Goal: Task Accomplishment & Management: Manage account settings

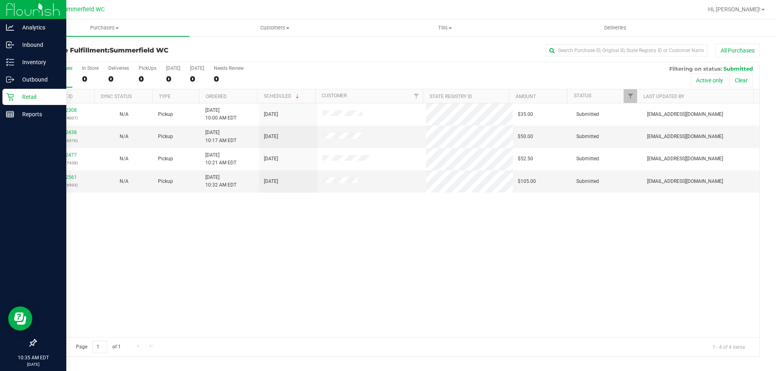
click at [35, 95] on p "Retail" at bounding box center [38, 97] width 49 height 10
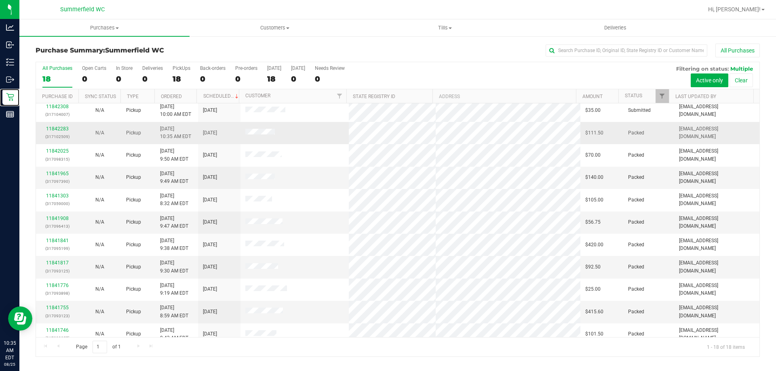
scroll to position [162, 0]
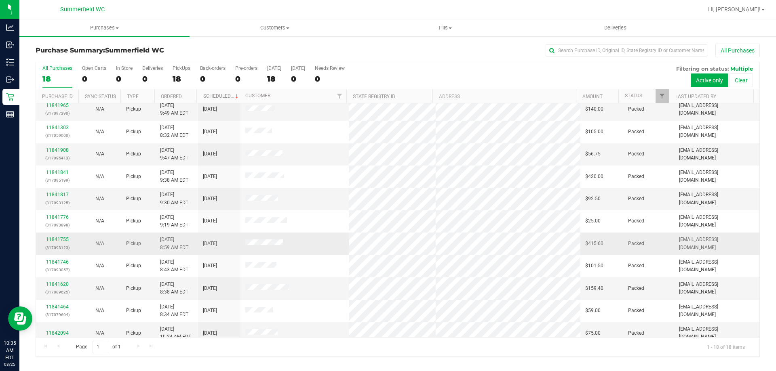
click at [63, 239] on link "11841755" at bounding box center [57, 240] width 23 height 6
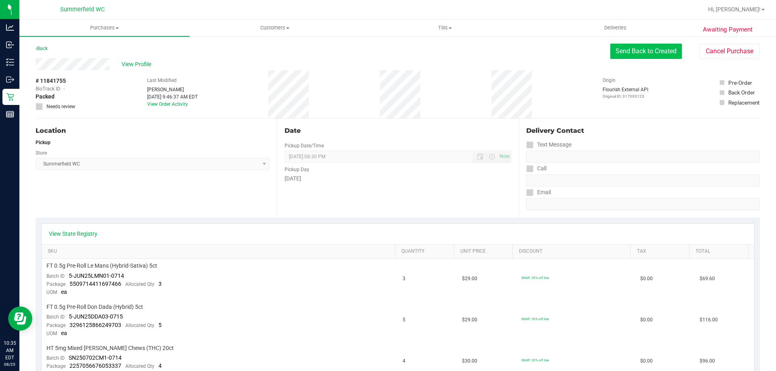
click at [650, 56] on button "Send Back to Created" at bounding box center [646, 51] width 72 height 15
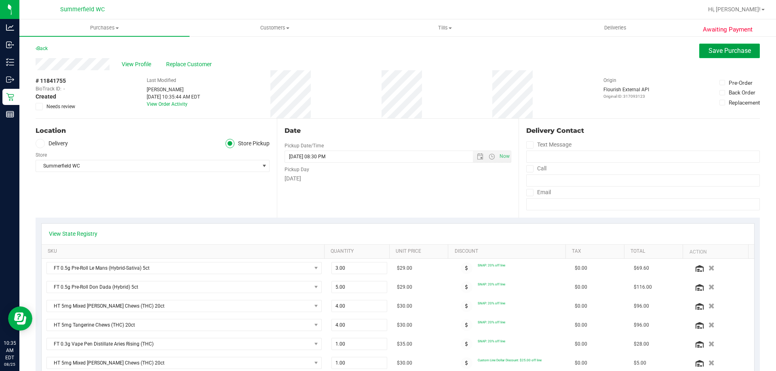
click at [714, 48] on span "Save Purchase" at bounding box center [730, 51] width 42 height 8
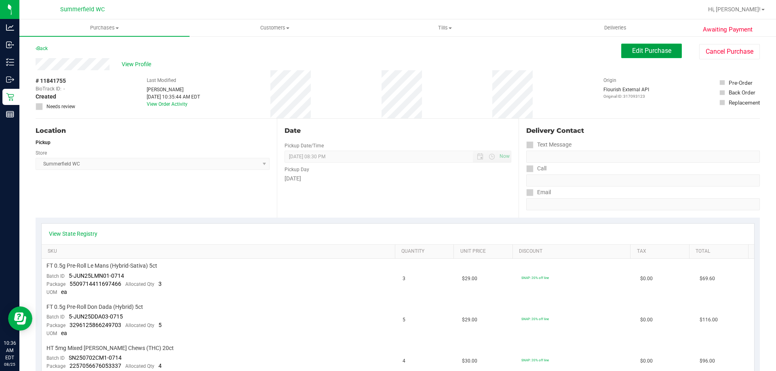
click at [659, 53] on span "Edit Purchase" at bounding box center [651, 51] width 39 height 8
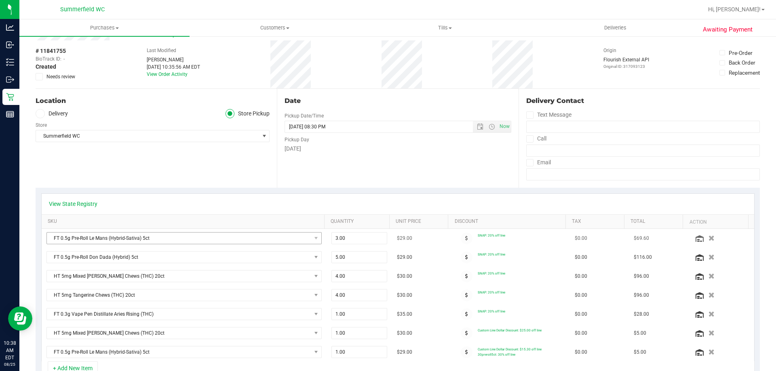
scroll to position [81, 0]
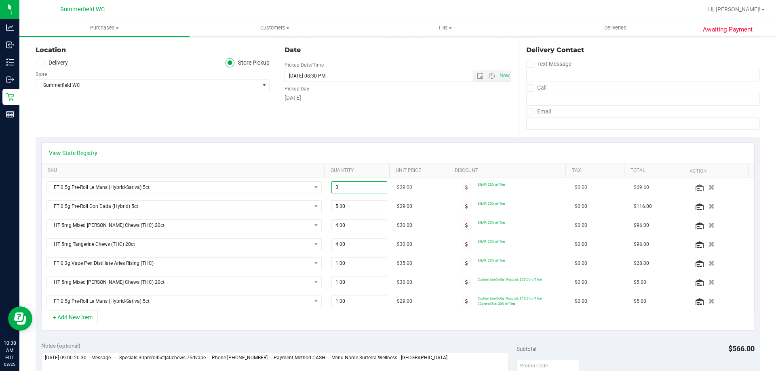
click at [349, 192] on span "3.00 3" at bounding box center [359, 187] width 56 height 12
type input "3.00"
click at [437, 146] on div "View State Registry" at bounding box center [398, 153] width 713 height 21
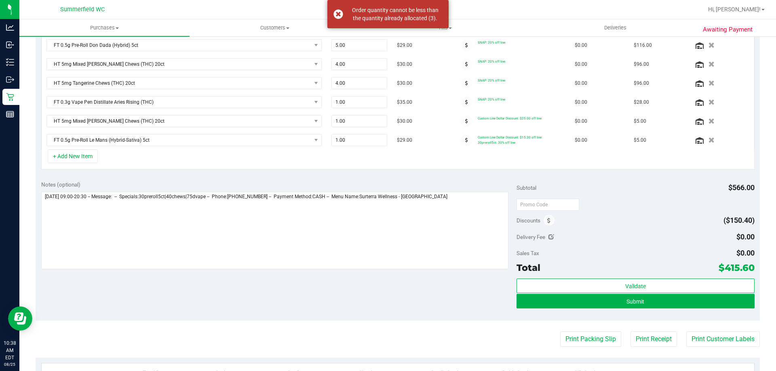
scroll to position [243, 0]
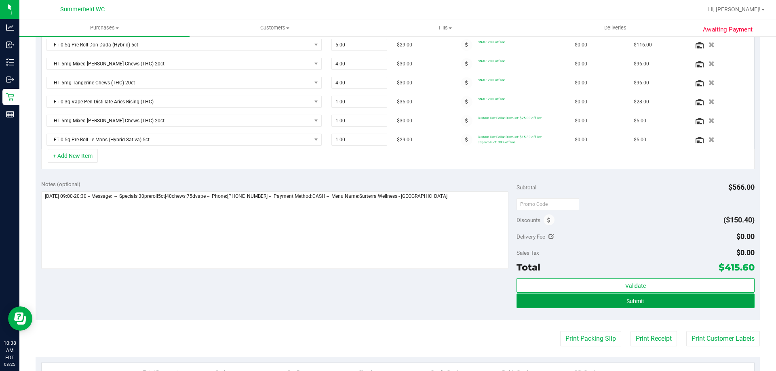
click at [582, 296] on button "Submit" at bounding box center [636, 301] width 238 height 15
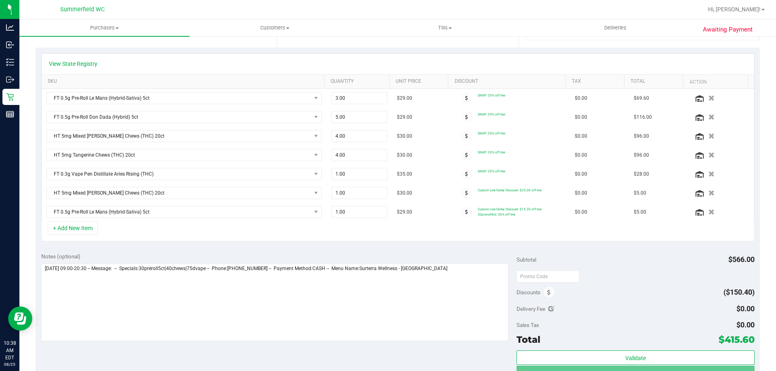
scroll to position [109, 0]
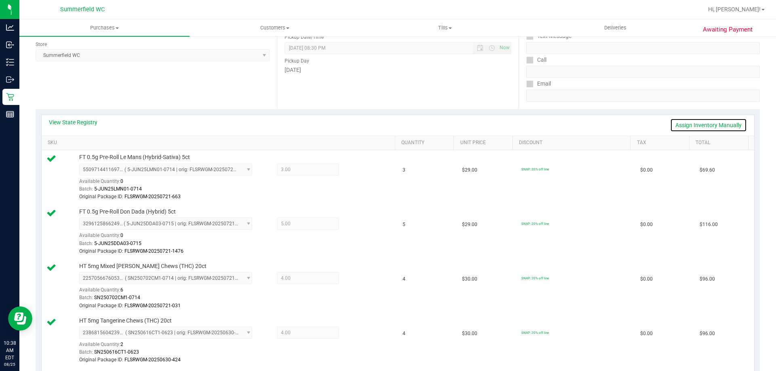
click at [699, 118] on link "Assign Inventory Manually" at bounding box center [708, 125] width 77 height 14
click at [357, 170] on div at bounding box center [352, 171] width 26 height 10
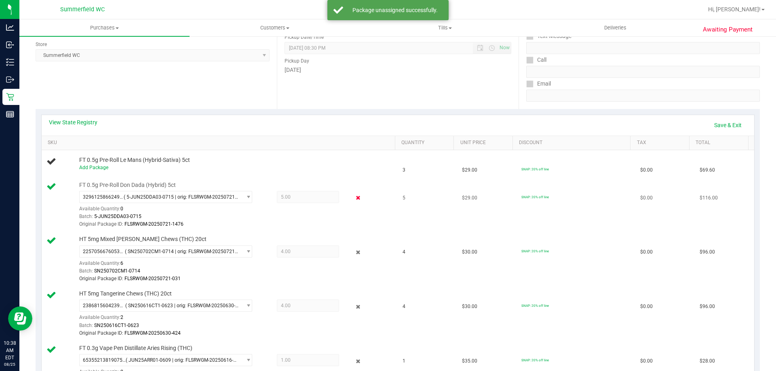
click at [354, 199] on icon at bounding box center [358, 198] width 8 height 9
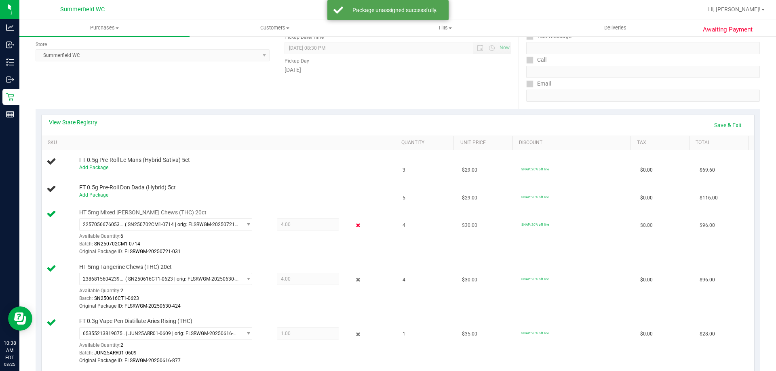
click at [354, 225] on icon at bounding box center [358, 225] width 8 height 9
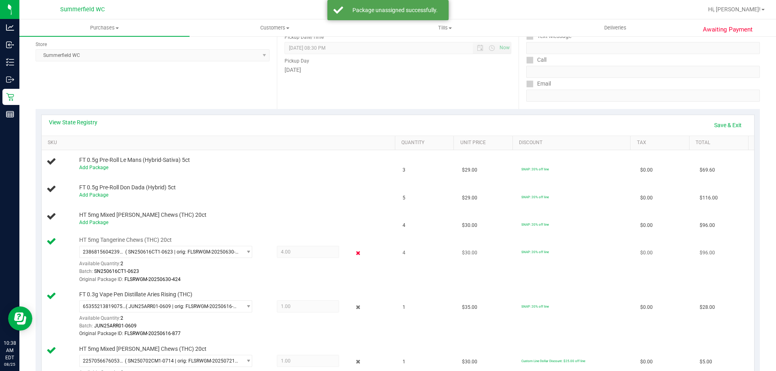
click at [354, 251] on icon at bounding box center [358, 253] width 8 height 9
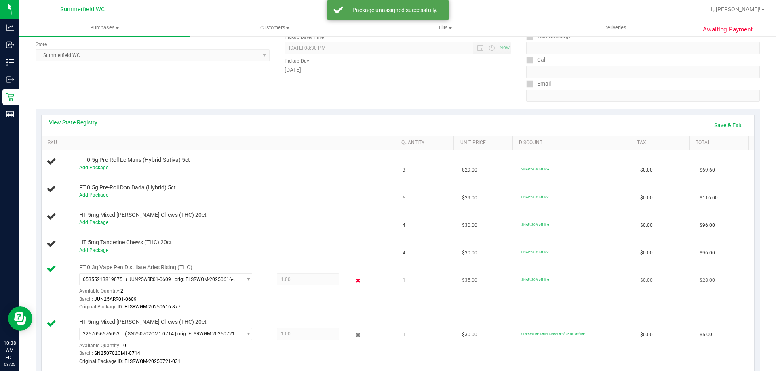
click at [354, 283] on icon at bounding box center [358, 280] width 8 height 9
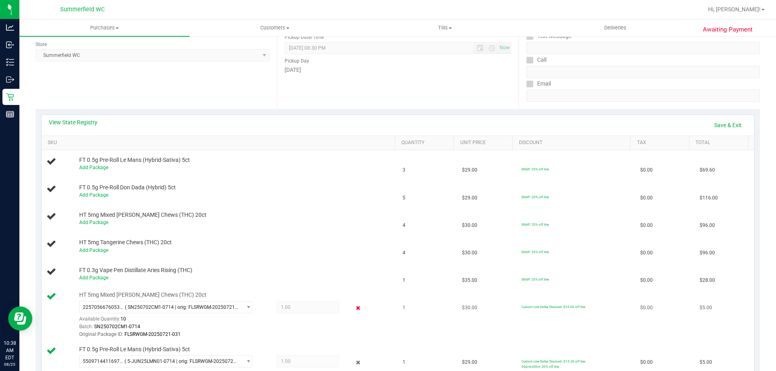
click at [354, 306] on icon at bounding box center [358, 308] width 8 height 9
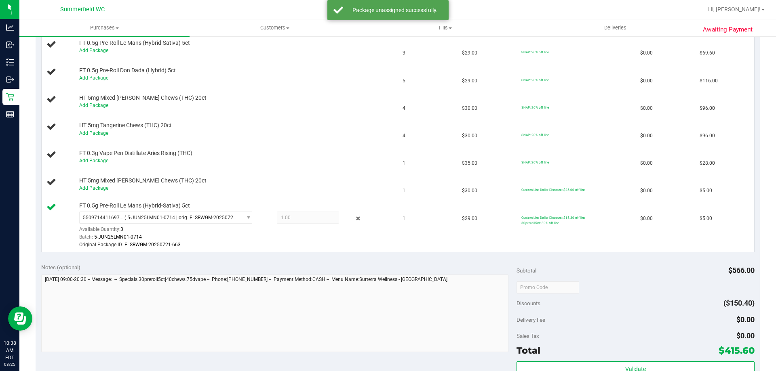
scroll to position [230, 0]
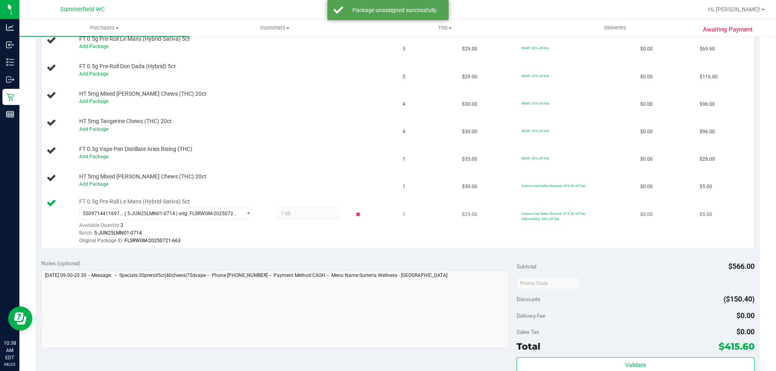
click at [354, 214] on icon at bounding box center [358, 214] width 8 height 9
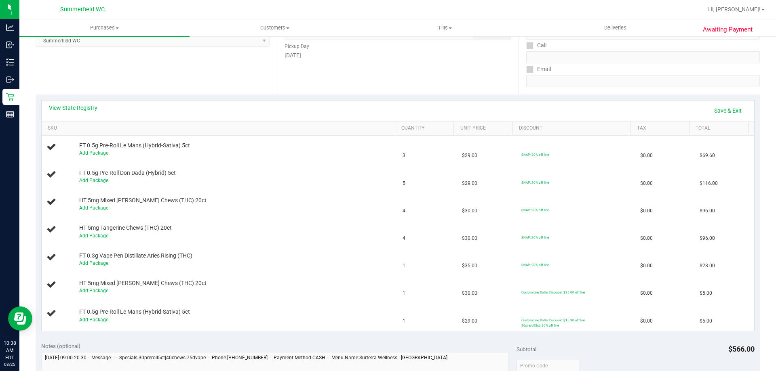
scroll to position [109, 0]
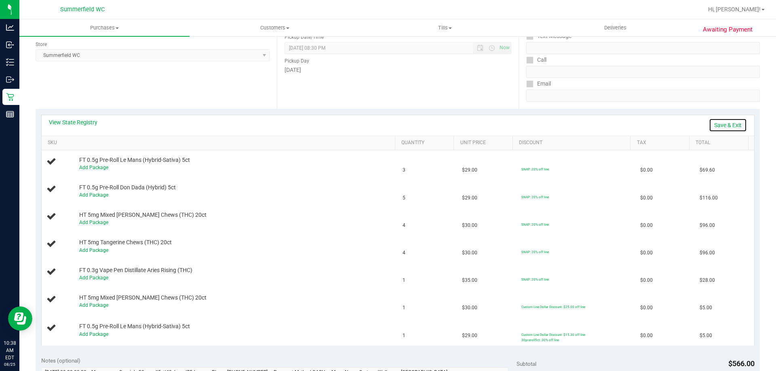
click at [720, 123] on link "Save & Exit" at bounding box center [728, 125] width 38 height 14
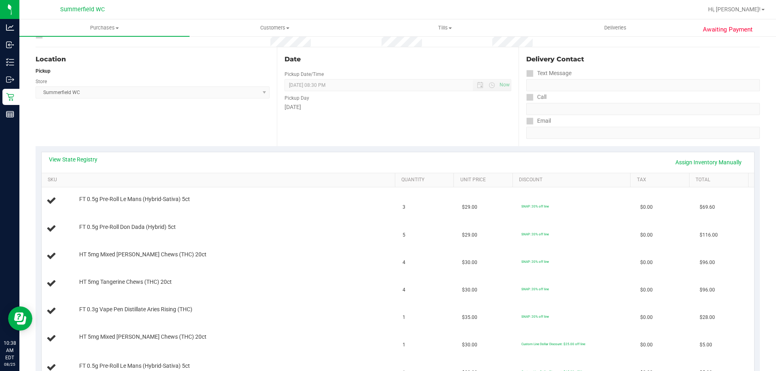
scroll to position [0, 0]
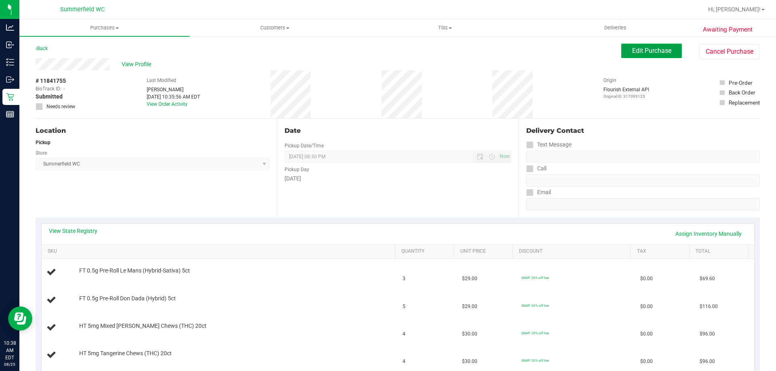
click at [659, 57] on button "Edit Purchase" at bounding box center [651, 51] width 61 height 15
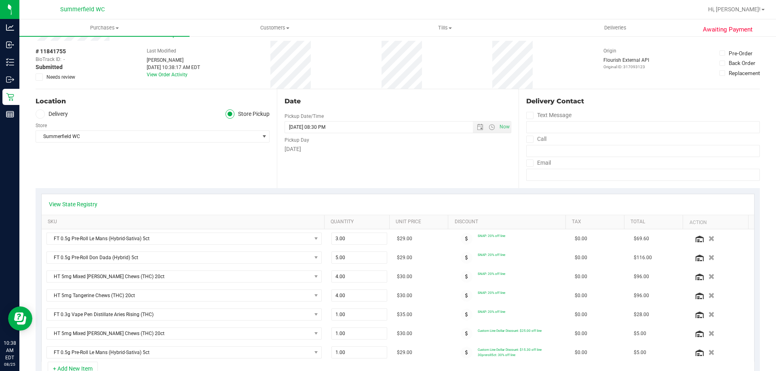
scroll to position [81, 0]
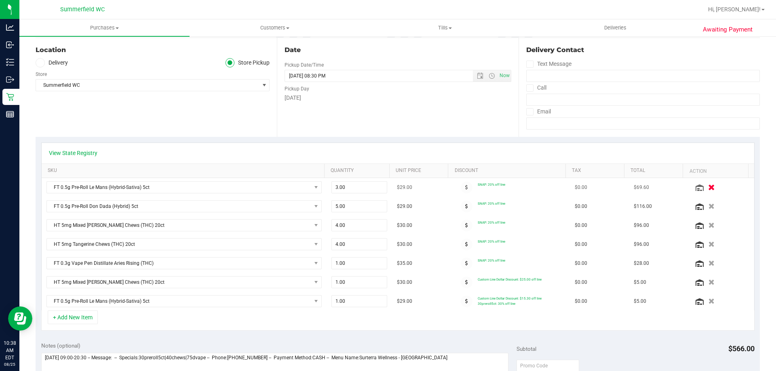
click at [705, 186] on button "button" at bounding box center [712, 187] width 14 height 8
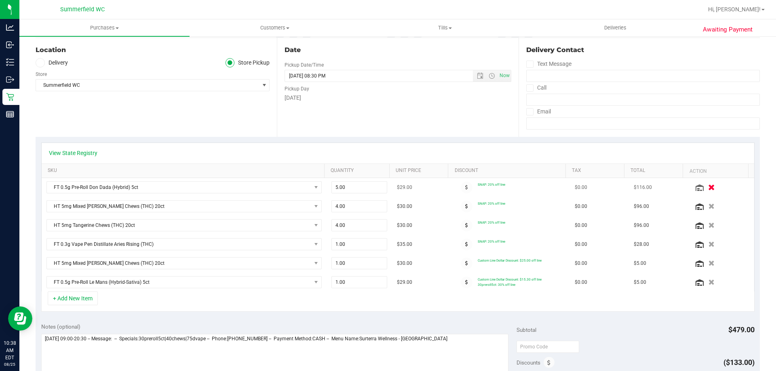
click at [708, 191] on icon "button" at bounding box center [711, 188] width 7 height 6
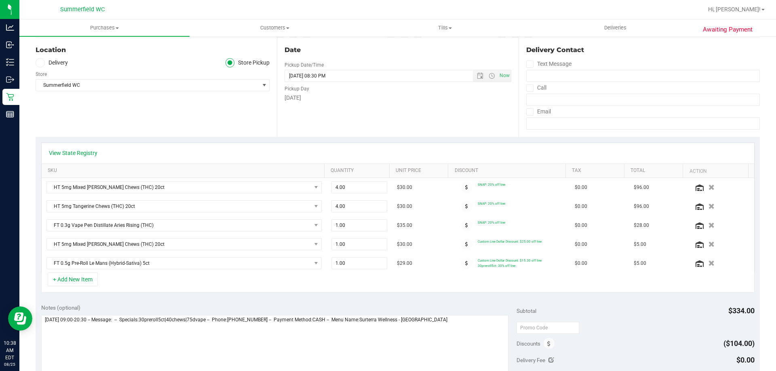
click at [709, 190] on icon "button" at bounding box center [712, 188] width 6 height 6
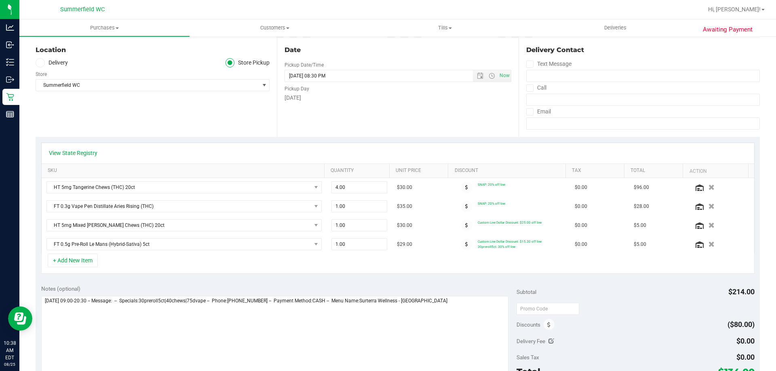
click at [709, 188] on icon "button" at bounding box center [712, 188] width 6 height 6
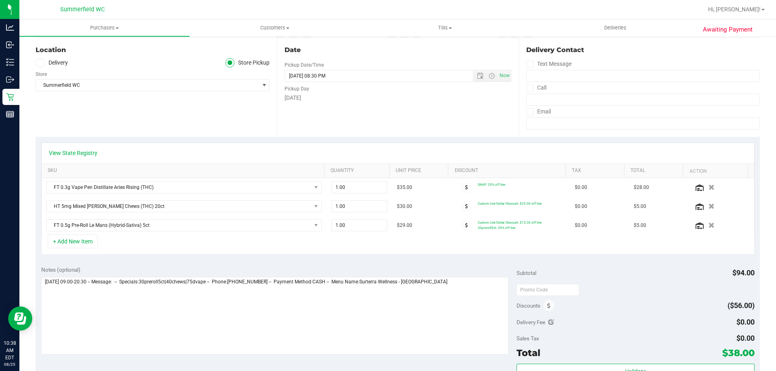
click at [709, 188] on icon "button" at bounding box center [712, 188] width 6 height 6
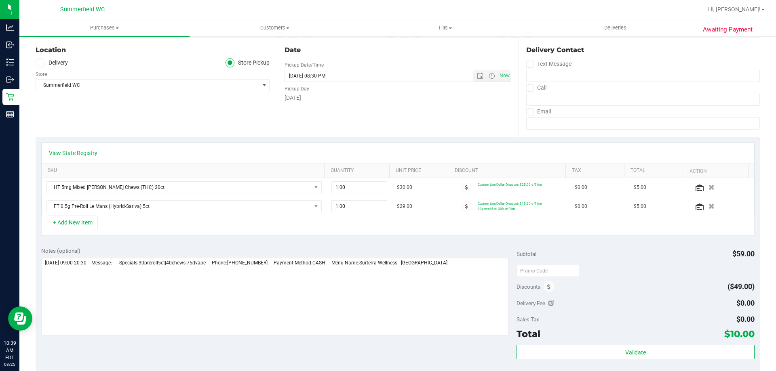
click at [709, 187] on icon "button" at bounding box center [712, 188] width 6 height 6
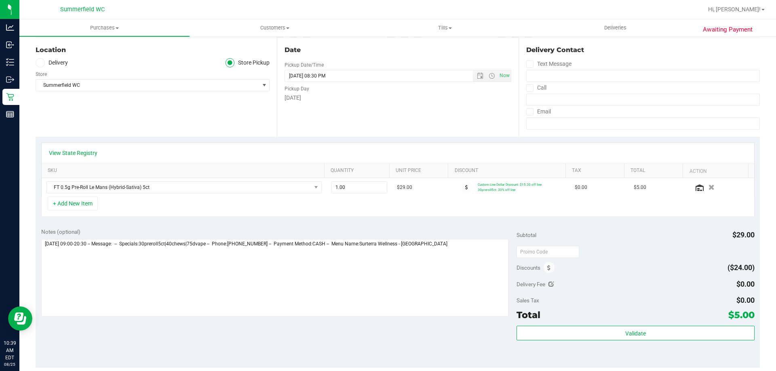
click at [709, 187] on icon "button" at bounding box center [712, 188] width 6 height 6
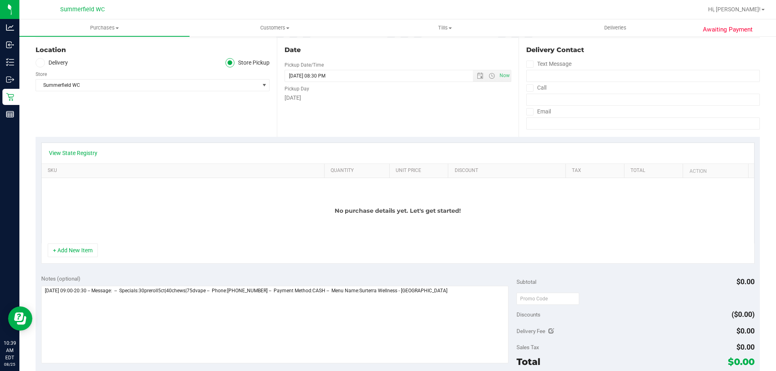
click at [87, 260] on div "+ Add New Item" at bounding box center [397, 254] width 713 height 20
click at [88, 250] on button "+ Add New Item" at bounding box center [73, 251] width 50 height 14
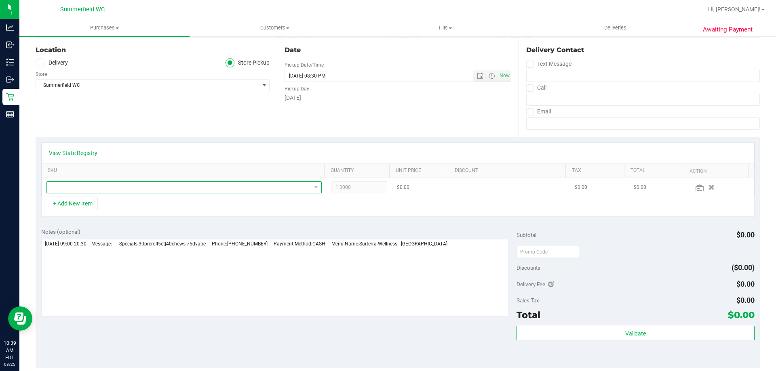
click at [148, 185] on span "NO DATA FOUND" at bounding box center [179, 187] width 264 height 11
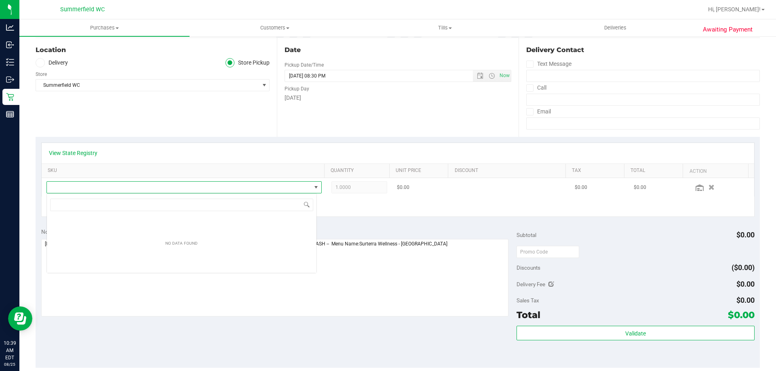
scroll to position [12, 270]
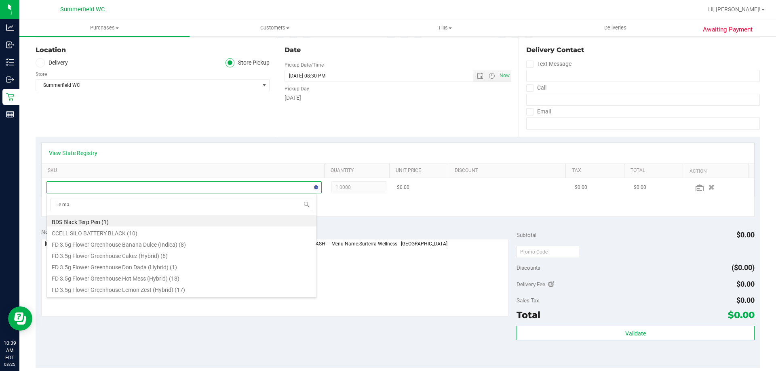
type input "le man"
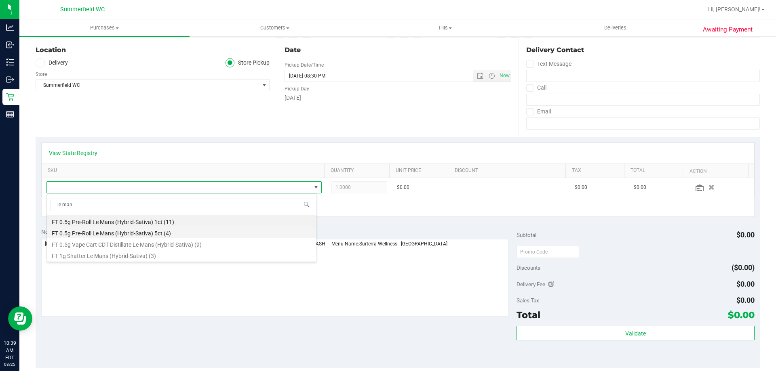
click at [160, 232] on li "FT 0.5g Pre-Roll Le Mans (Hybrid-Sativa) 5ct (4)" at bounding box center [182, 232] width 270 height 11
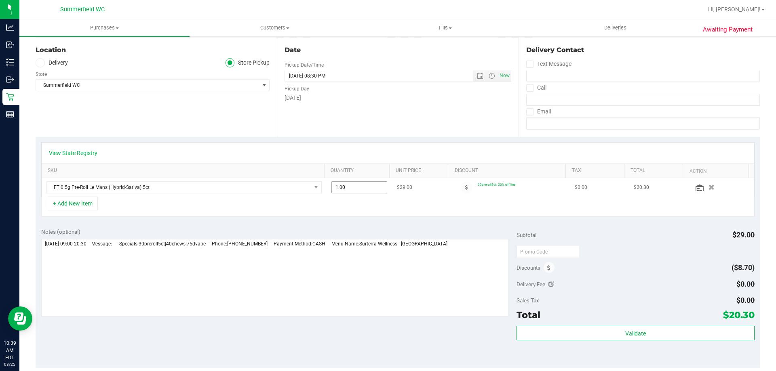
click at [357, 191] on span "1.00 1" at bounding box center [359, 187] width 56 height 12
type input "5"
type input "5.00"
click at [377, 215] on div "+ Add New Item" at bounding box center [397, 207] width 713 height 20
click at [91, 205] on button "+ Add New Item" at bounding box center [73, 204] width 50 height 14
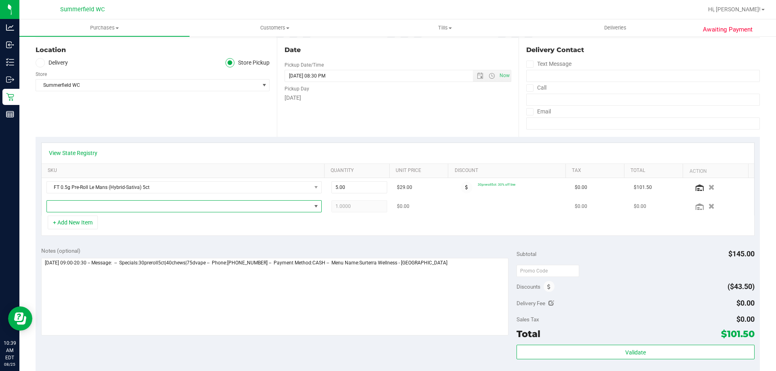
click at [106, 205] on span "NO DATA FOUND" at bounding box center [179, 206] width 264 height 11
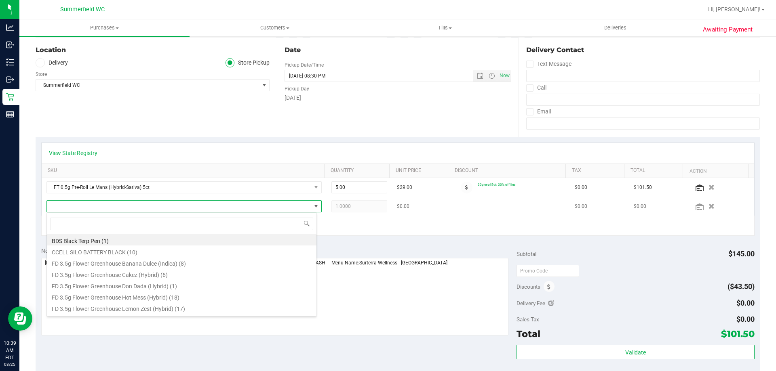
scroll to position [12, 268]
type input "lmn"
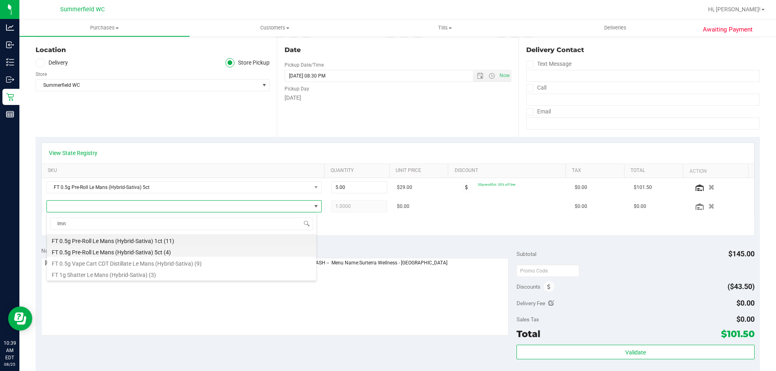
click at [139, 251] on li "FT 0.5g Pre-Roll Le Mans (Hybrid-Sativa) 5ct (4)" at bounding box center [182, 251] width 270 height 11
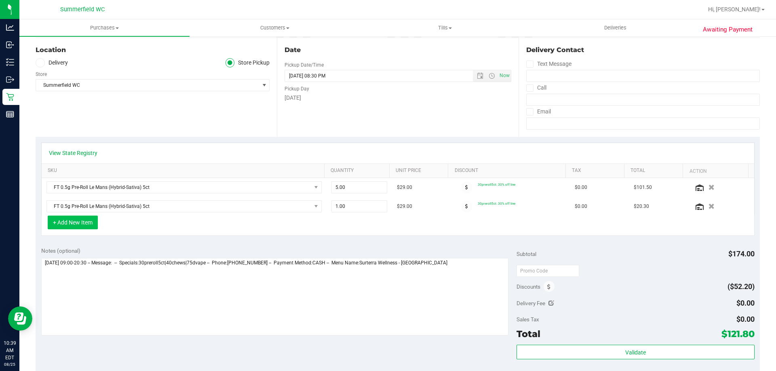
click at [82, 222] on button "+ Add New Item" at bounding box center [73, 223] width 50 height 14
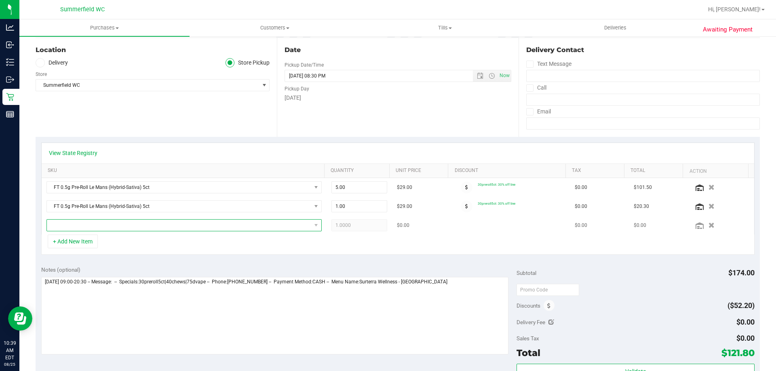
click at [97, 225] on span "NO DATA FOUND" at bounding box center [179, 225] width 264 height 11
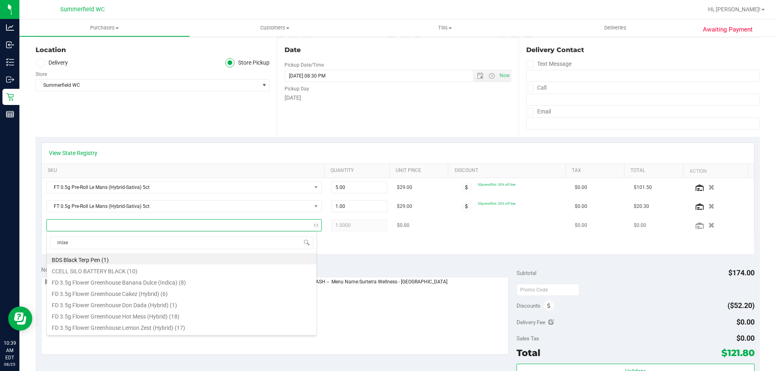
type input "mixed"
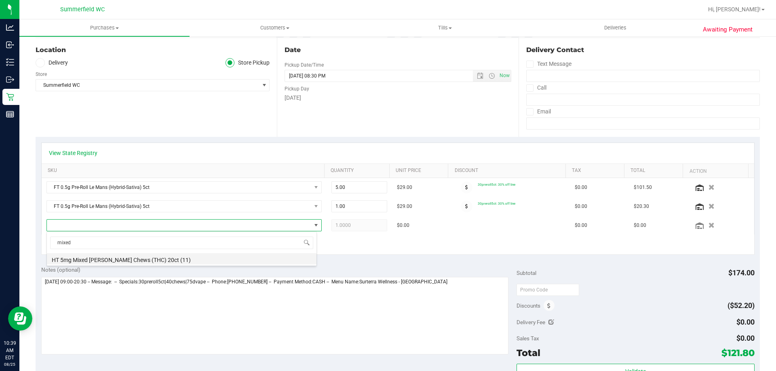
click at [121, 260] on li "HT 5mg Mixed [PERSON_NAME] Chews (THC) 20ct (11)" at bounding box center [182, 258] width 270 height 11
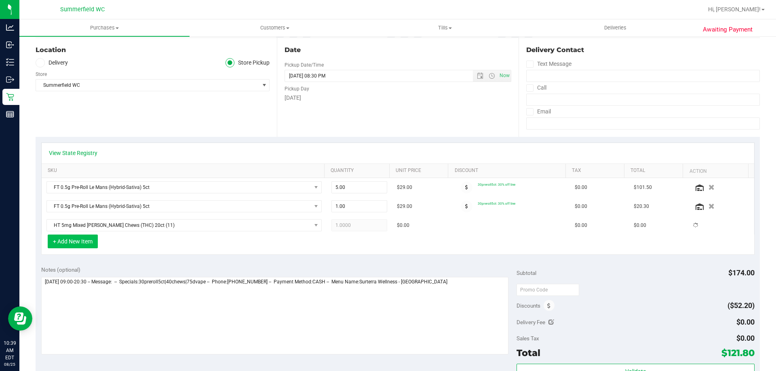
click at [93, 240] on button "+ Add New Item" at bounding box center [73, 242] width 50 height 14
click at [94, 248] on button "+ Add New Item" at bounding box center [73, 242] width 50 height 14
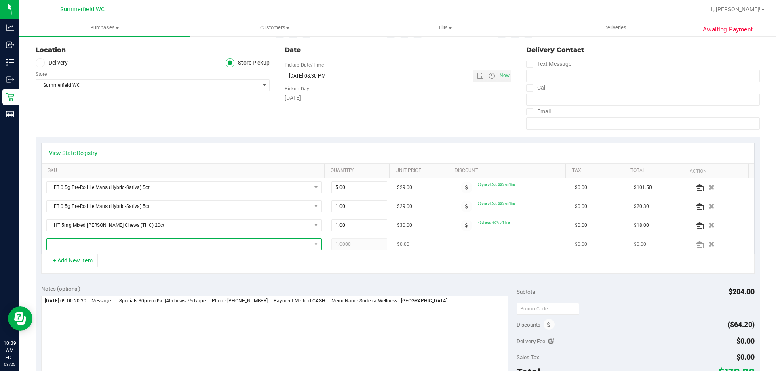
click at [106, 247] on span "NO DATA FOUND" at bounding box center [179, 244] width 264 height 11
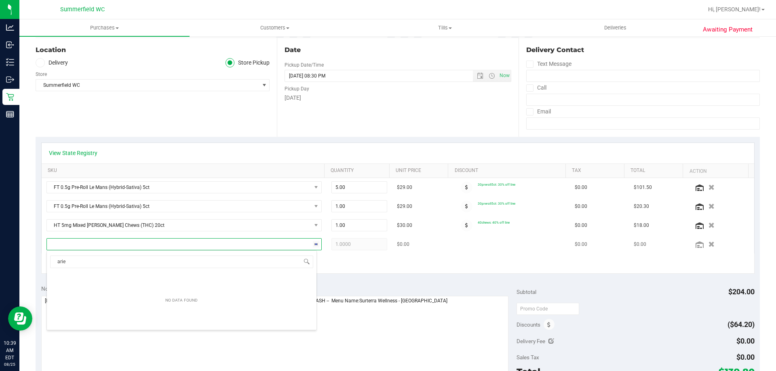
type input "aries"
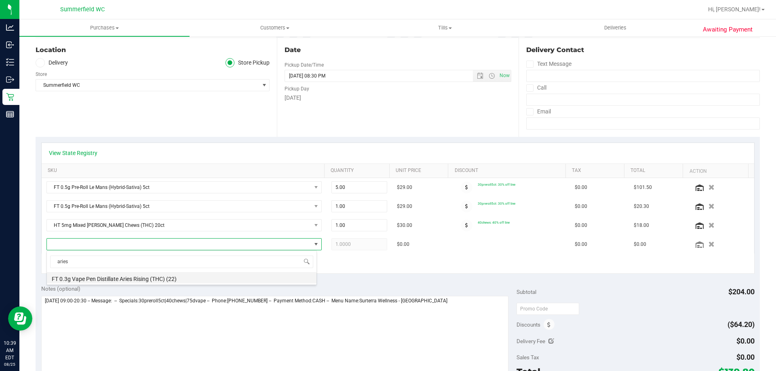
click at [132, 277] on li "FT 0.3g Vape Pen Distillate Aries Rising (THC) (22)" at bounding box center [182, 277] width 270 height 11
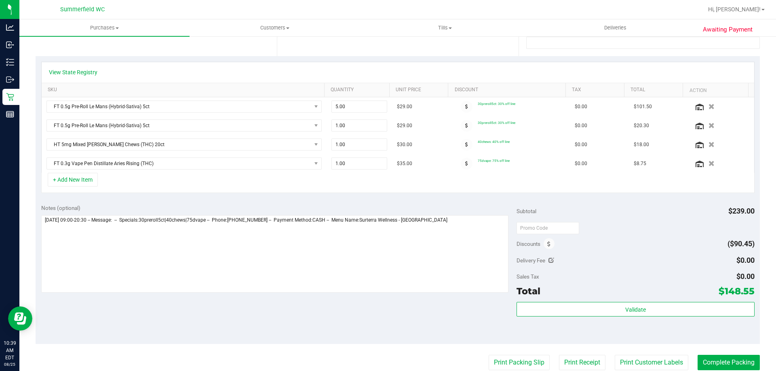
scroll to position [0, 0]
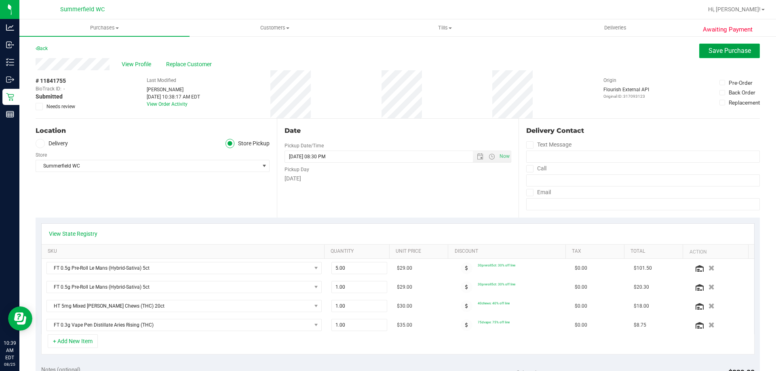
click at [713, 49] on span "Save Purchase" at bounding box center [730, 51] width 42 height 8
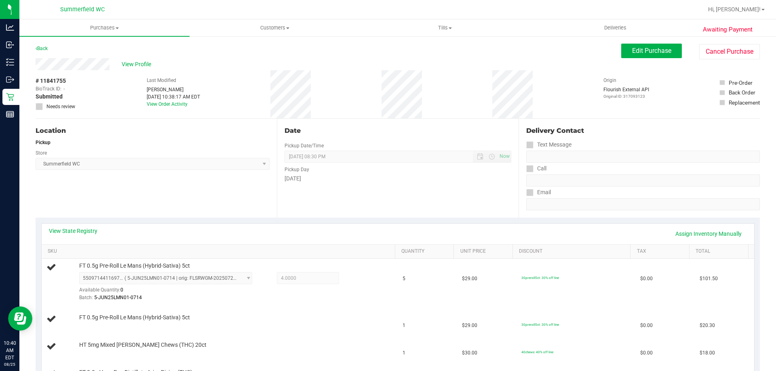
click at [649, 55] on button "Edit Purchase" at bounding box center [651, 51] width 61 height 15
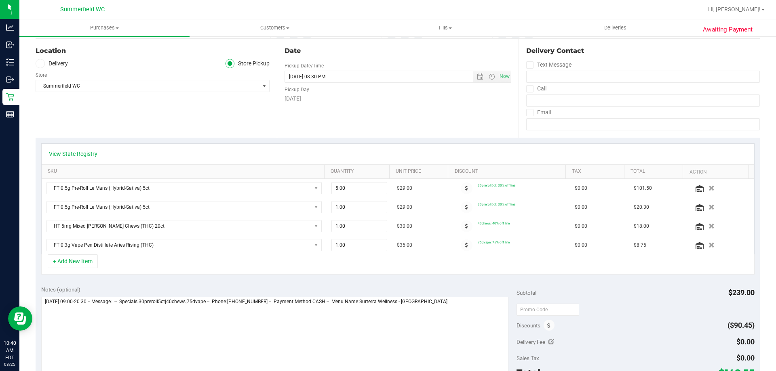
scroll to position [81, 0]
click at [361, 187] on span "5.00 5" at bounding box center [359, 187] width 56 height 12
type input "4"
type input "4.00"
click at [708, 205] on icon "button" at bounding box center [711, 207] width 7 height 6
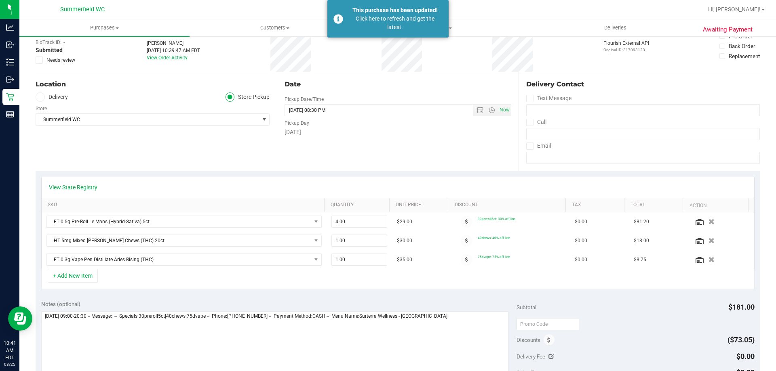
scroll to position [0, 0]
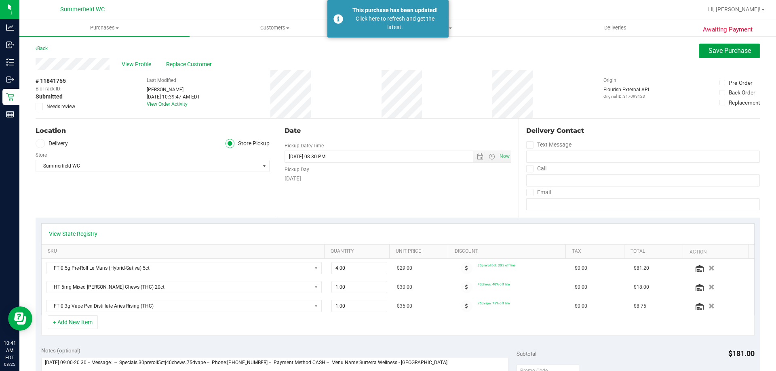
click at [715, 50] on span "Save Purchase" at bounding box center [730, 51] width 42 height 8
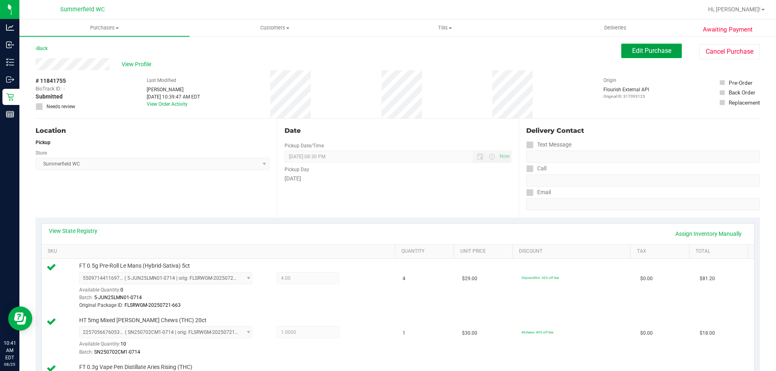
click at [625, 49] on button "Edit Purchase" at bounding box center [651, 51] width 61 height 15
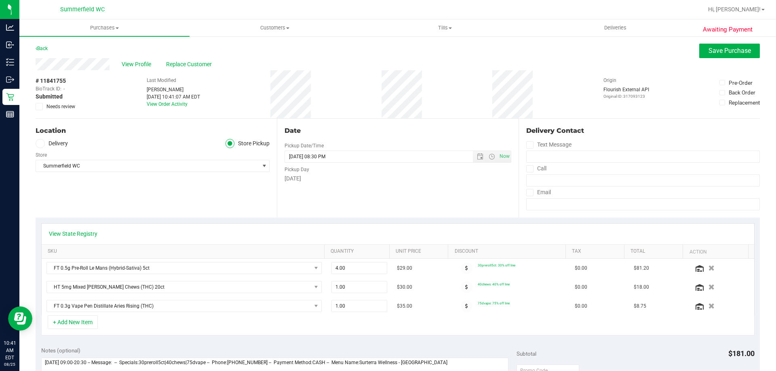
click at [40, 107] on icon at bounding box center [39, 107] width 5 height 0
click at [0, 0] on input "Needs review" at bounding box center [0, 0] width 0 height 0
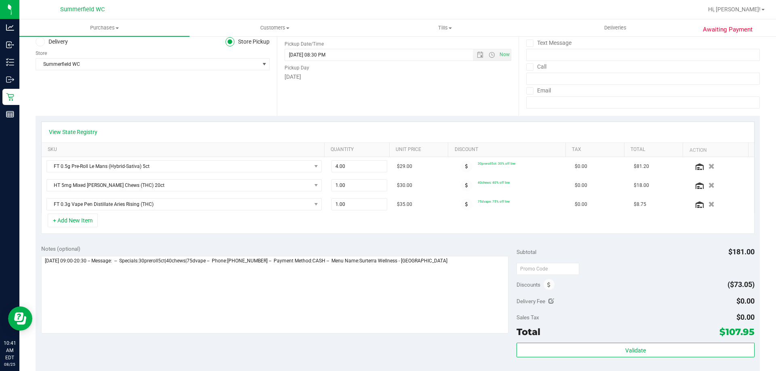
scroll to position [162, 0]
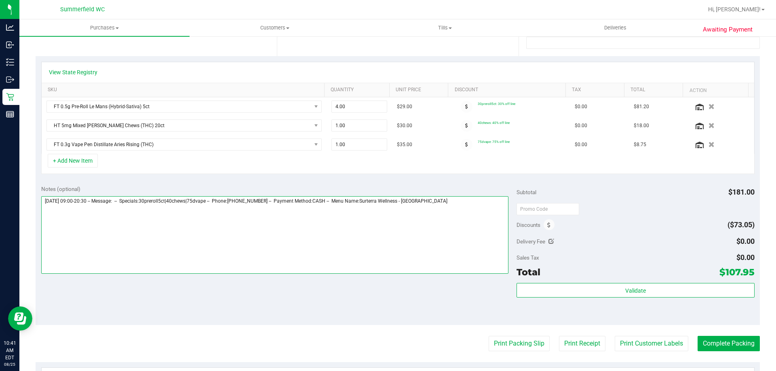
click at [448, 198] on textarea at bounding box center [275, 235] width 468 height 78
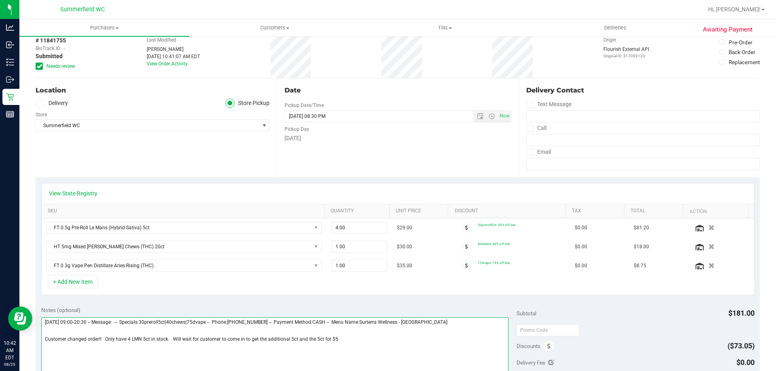
scroll to position [0, 0]
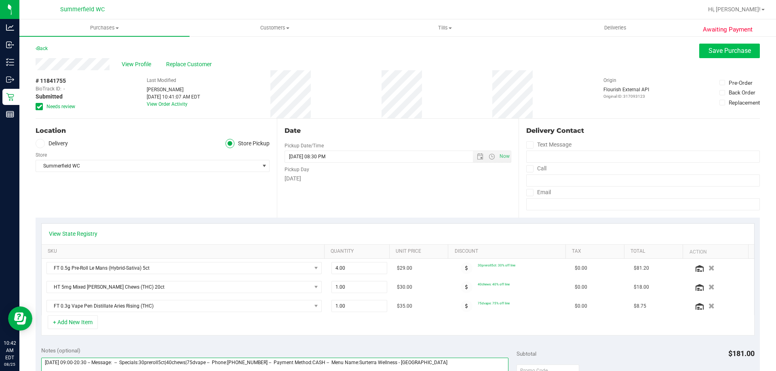
type textarea "[DATE] 09:00-20:30 -- Message: -- Specials:30preroll5ct|40chews|75dvape -- Phon…"
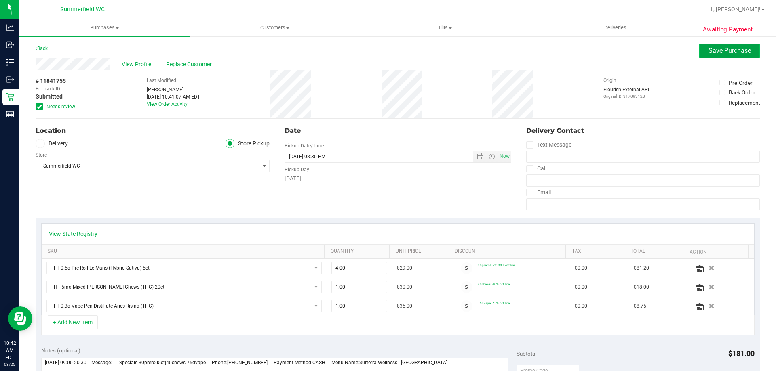
click at [724, 53] on span "Save Purchase" at bounding box center [730, 51] width 42 height 8
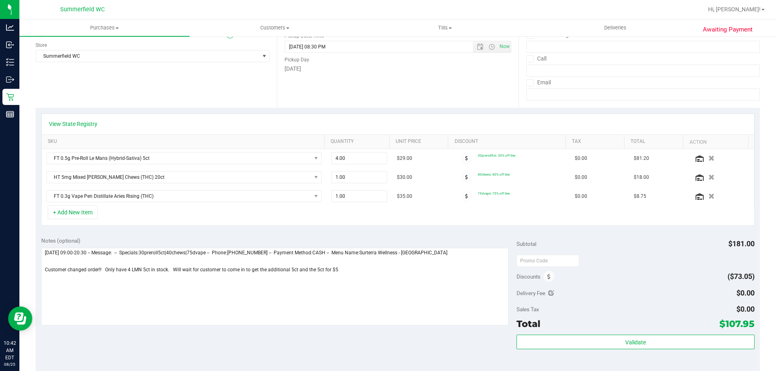
scroll to position [121, 0]
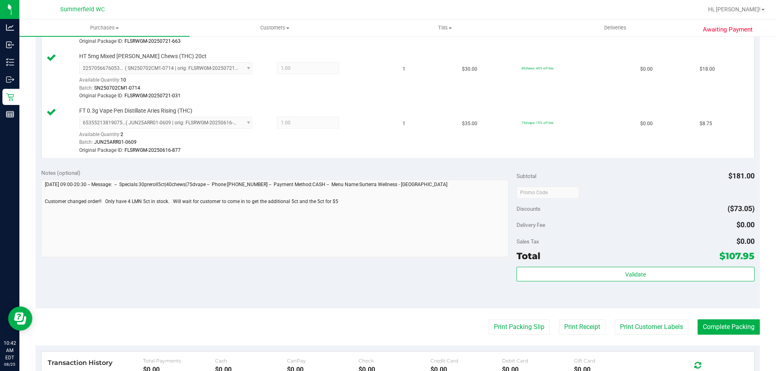
scroll to position [283, 0]
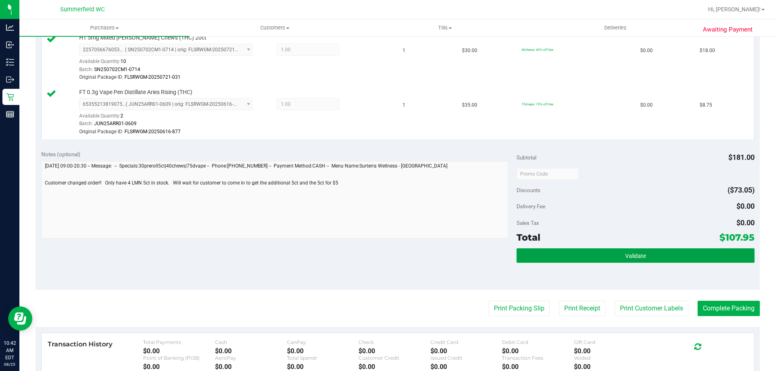
click at [634, 261] on button "Validate" at bounding box center [636, 256] width 238 height 15
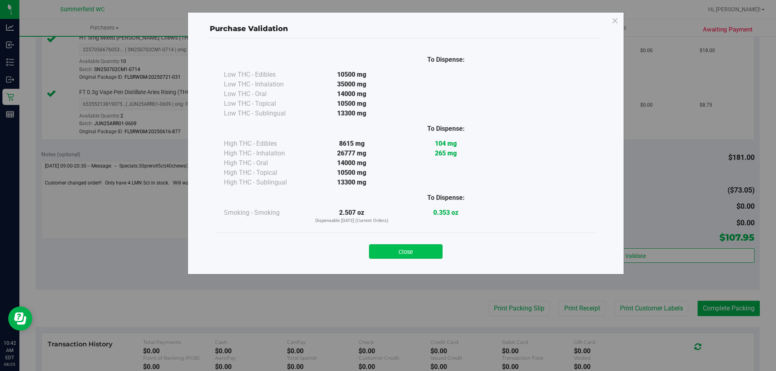
click at [416, 252] on button "Close" at bounding box center [406, 252] width 74 height 15
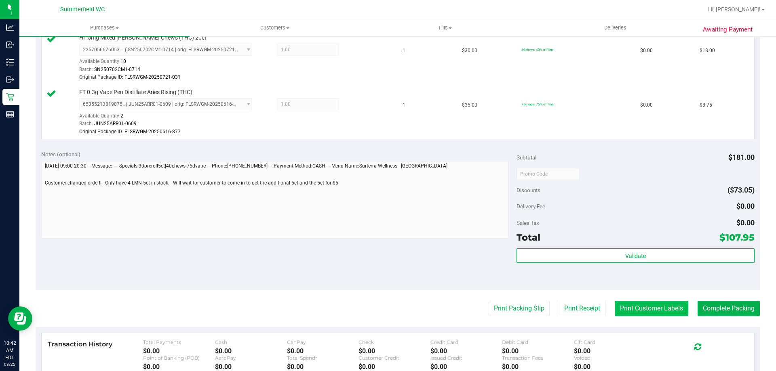
click at [639, 302] on button "Print Customer Labels" at bounding box center [652, 308] width 74 height 15
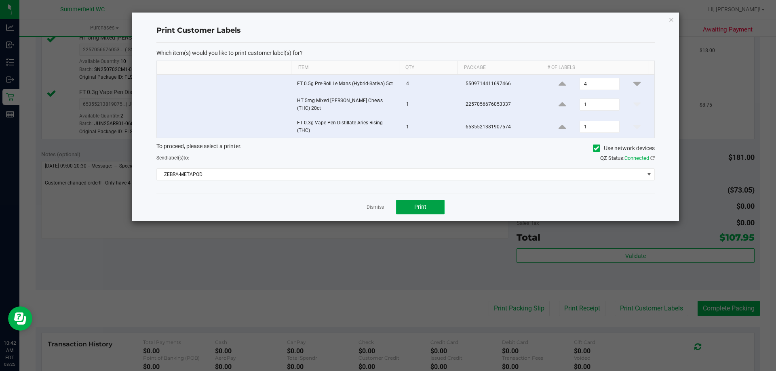
click at [439, 205] on button "Print" at bounding box center [420, 207] width 49 height 15
click at [376, 204] on link "Dismiss" at bounding box center [375, 207] width 17 height 7
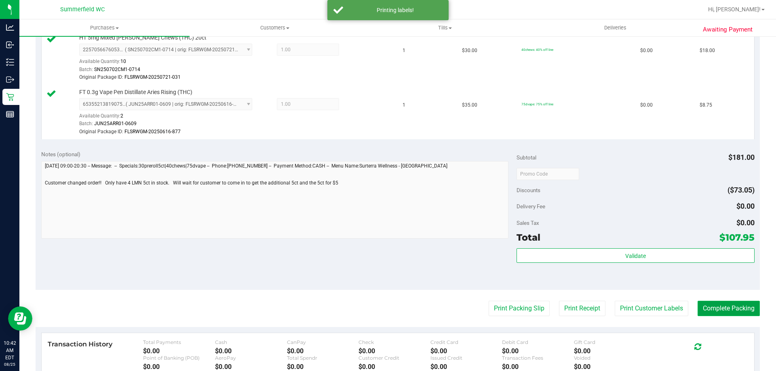
click at [734, 306] on button "Complete Packing" at bounding box center [729, 308] width 62 height 15
click at [500, 308] on button "Print Packing Slip" at bounding box center [512, 308] width 61 height 15
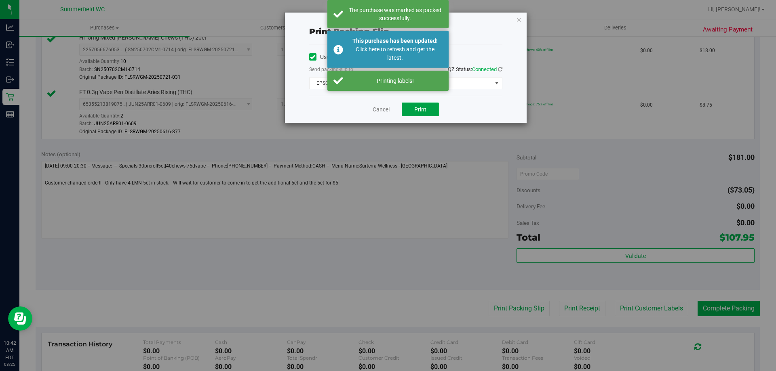
click at [422, 106] on span "Print" at bounding box center [420, 109] width 12 height 6
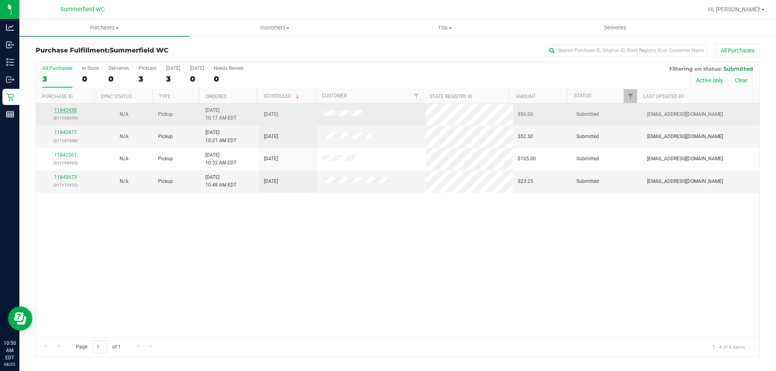
click at [71, 109] on link "11842438" at bounding box center [65, 111] width 23 height 6
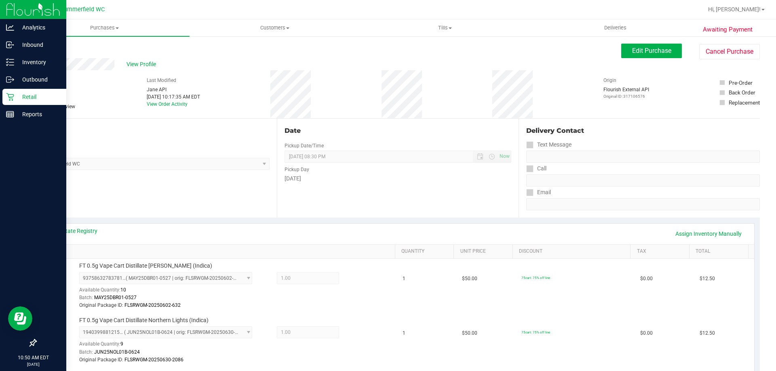
click at [32, 95] on p "Retail" at bounding box center [38, 97] width 49 height 10
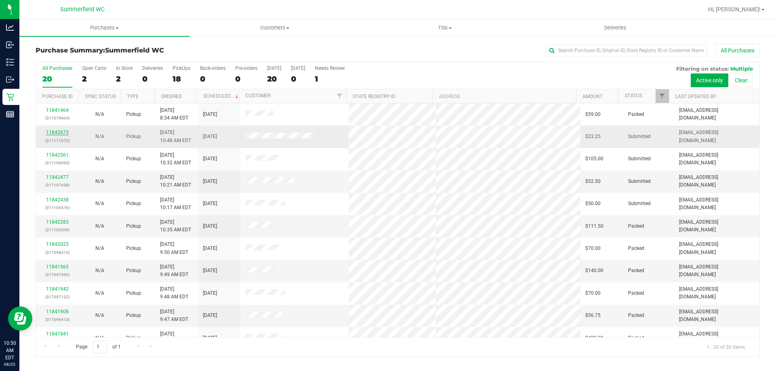
click at [57, 132] on link "11842673" at bounding box center [57, 133] width 23 height 6
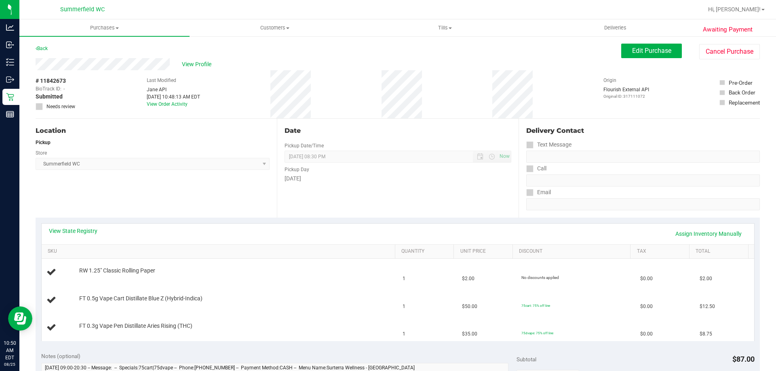
scroll to position [40, 0]
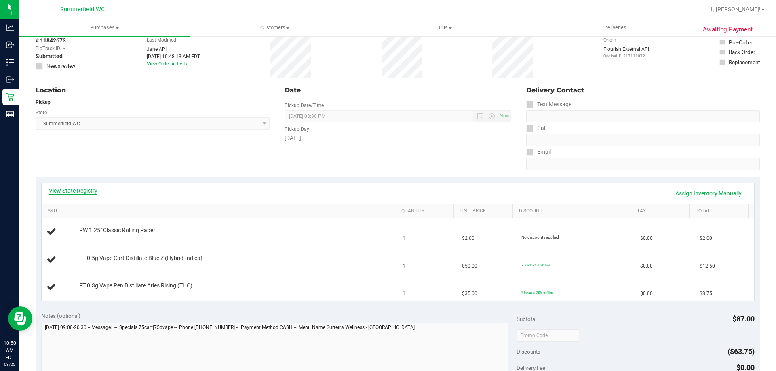
click at [78, 189] on link "View State Registry" at bounding box center [73, 191] width 49 height 8
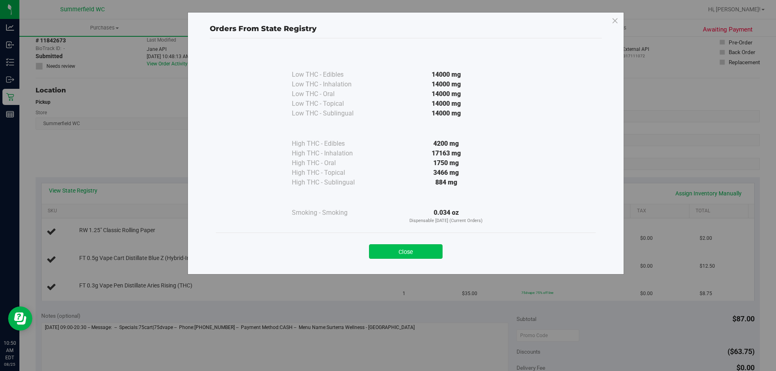
click at [396, 251] on button "Close" at bounding box center [406, 252] width 74 height 15
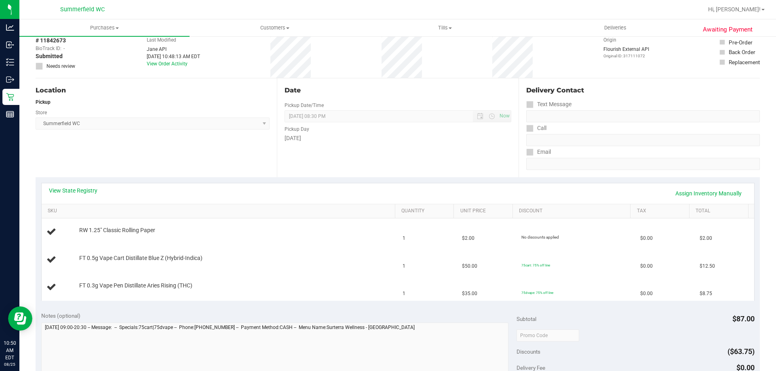
scroll to position [202, 0]
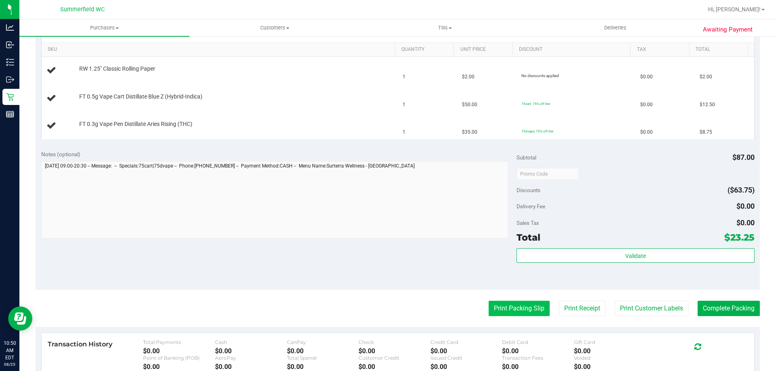
click at [494, 304] on button "Print Packing Slip" at bounding box center [519, 308] width 61 height 15
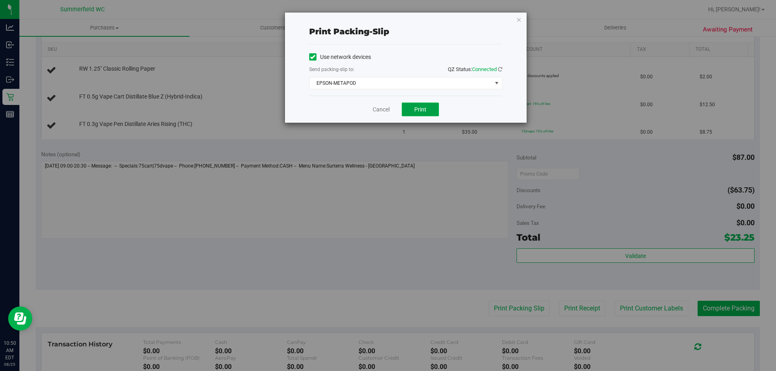
click at [419, 108] on span "Print" at bounding box center [420, 109] width 12 height 6
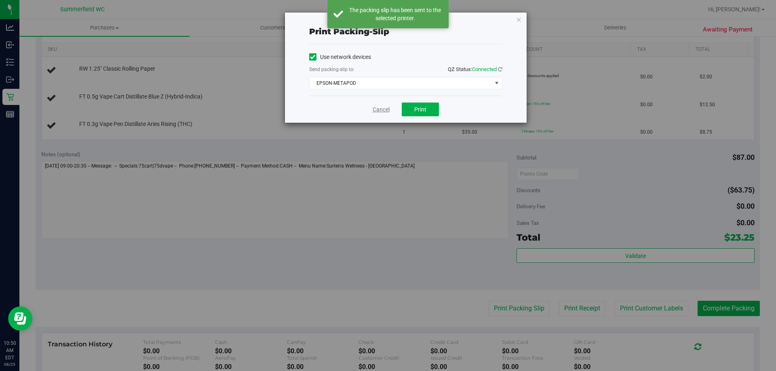
click at [382, 110] on link "Cancel" at bounding box center [381, 110] width 17 height 8
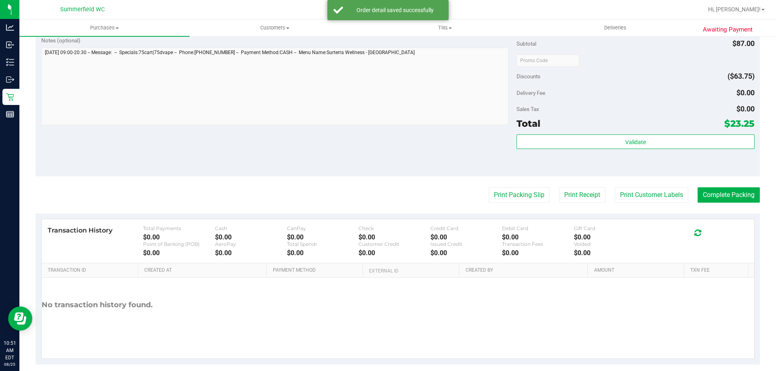
scroll to position [383, 0]
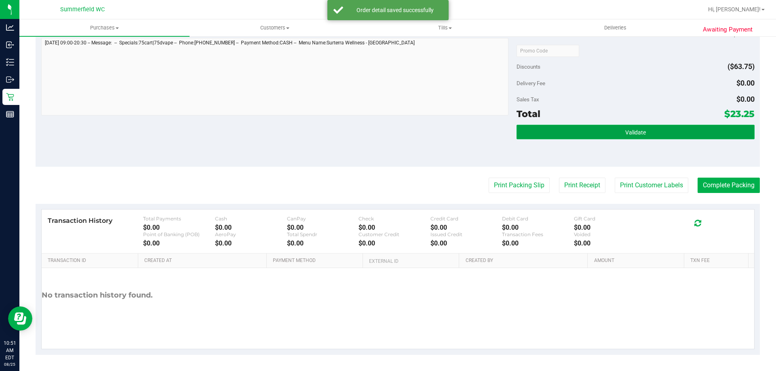
click at [648, 132] on button "Validate" at bounding box center [636, 132] width 238 height 15
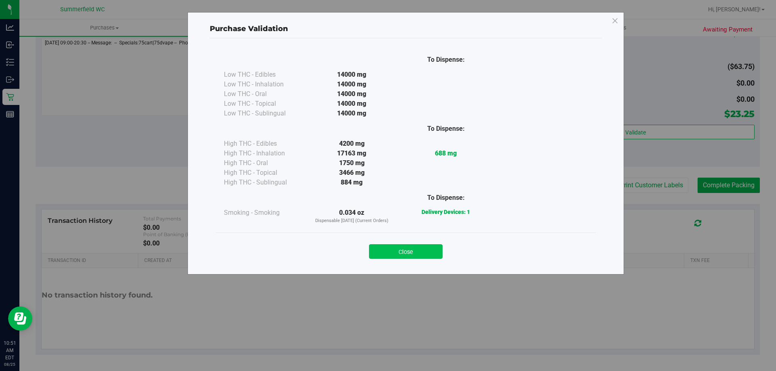
click at [419, 249] on button "Close" at bounding box center [406, 252] width 74 height 15
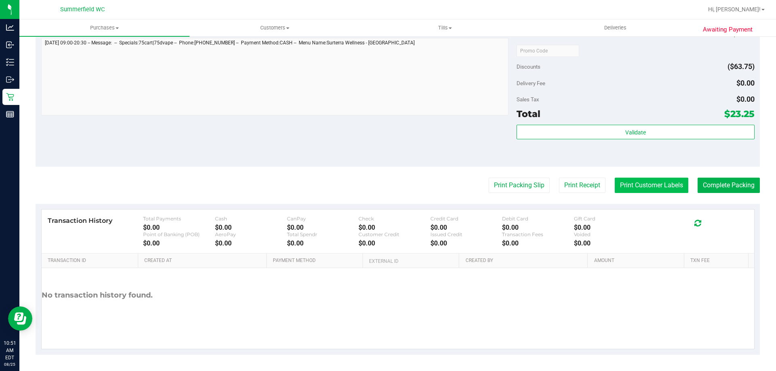
click at [657, 186] on button "Print Customer Labels" at bounding box center [652, 185] width 74 height 15
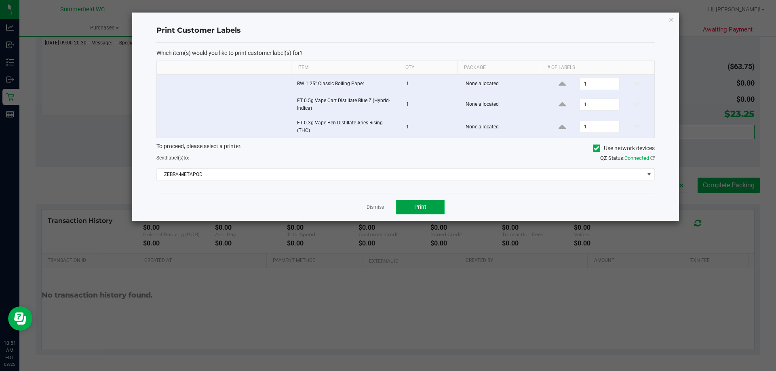
click at [420, 207] on span "Print" at bounding box center [420, 207] width 12 height 6
click at [374, 207] on link "Dismiss" at bounding box center [375, 207] width 17 height 7
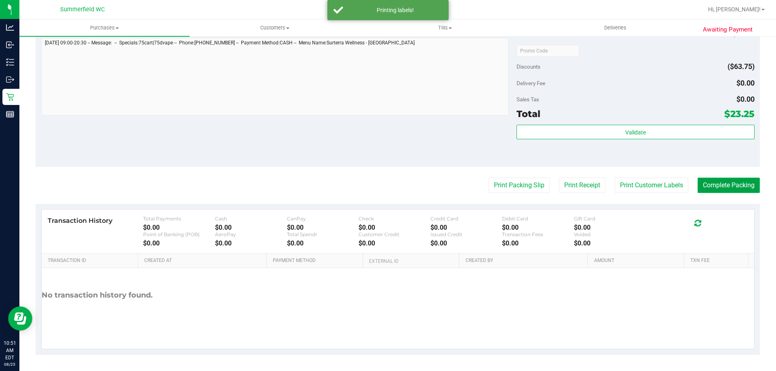
click at [720, 187] on button "Complete Packing" at bounding box center [729, 185] width 62 height 15
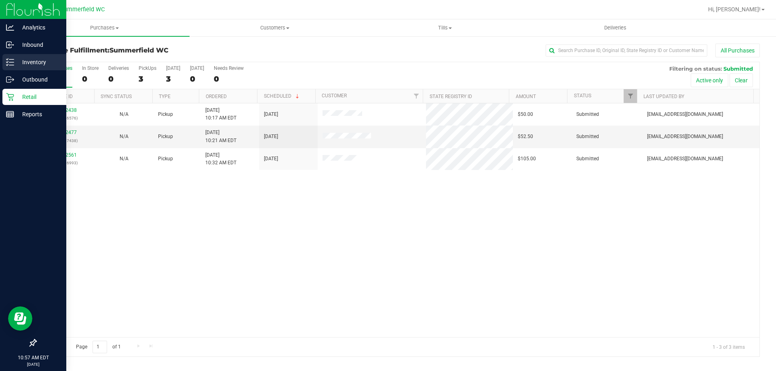
click at [44, 61] on p "Inventory" at bounding box center [38, 62] width 49 height 10
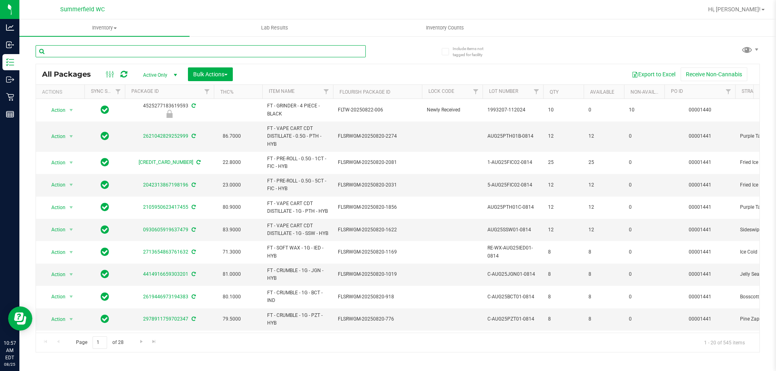
click at [125, 53] on input "text" at bounding box center [201, 51] width 330 height 12
type input "fic"
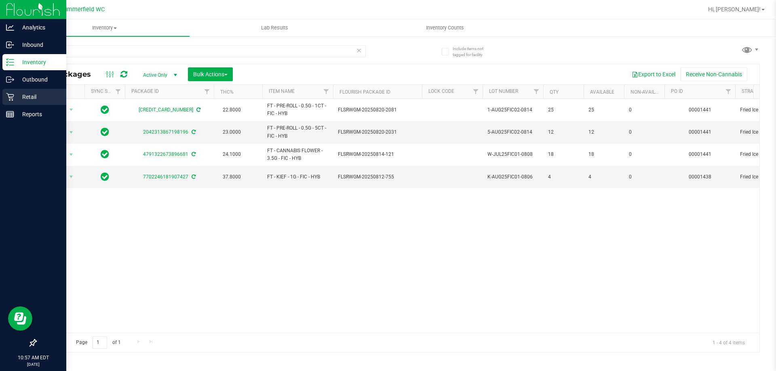
click at [23, 95] on p "Retail" at bounding box center [38, 97] width 49 height 10
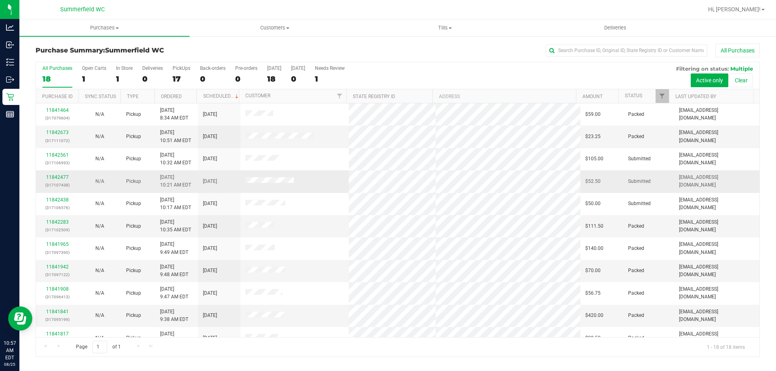
click at [50, 173] on td "11842477 (317107438)" at bounding box center [57, 182] width 42 height 22
click at [59, 176] on link "11842477" at bounding box center [57, 178] width 23 height 6
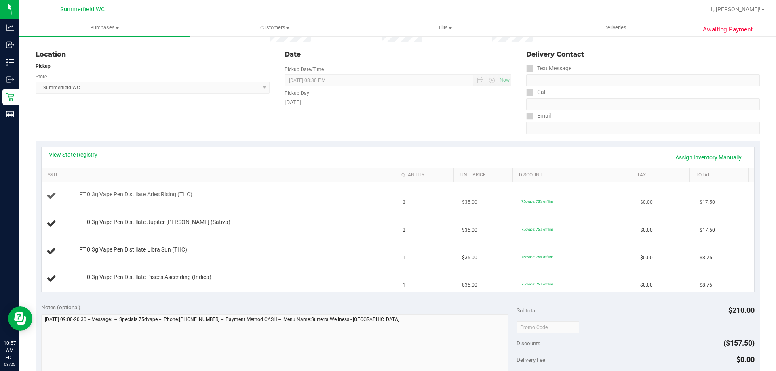
scroll to position [81, 0]
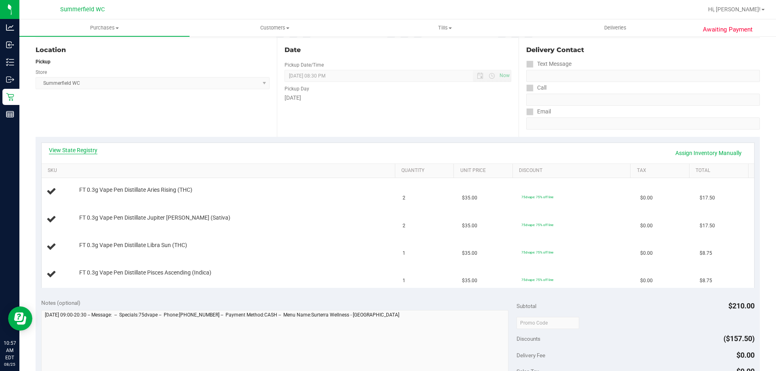
click at [94, 151] on link "View State Registry" at bounding box center [73, 150] width 49 height 8
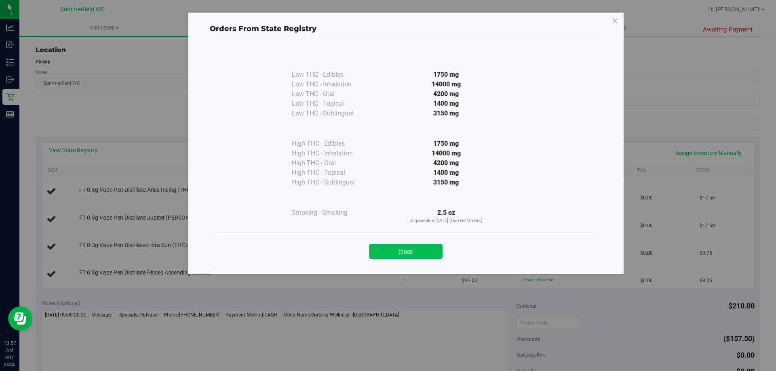
click at [426, 249] on button "Close" at bounding box center [406, 252] width 74 height 15
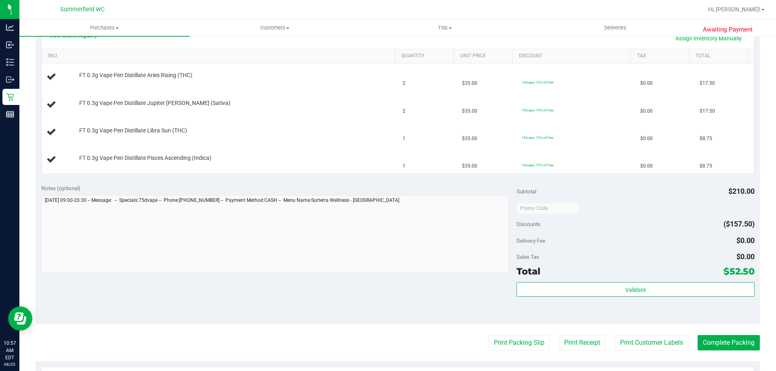
scroll to position [283, 0]
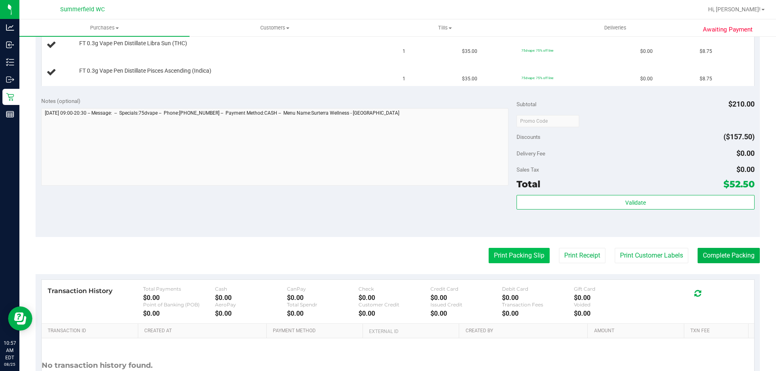
click at [514, 260] on button "Print Packing Slip" at bounding box center [519, 255] width 61 height 15
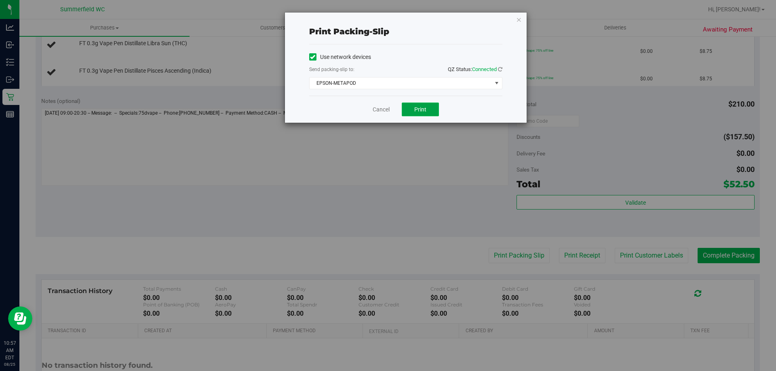
click at [434, 107] on button "Print" at bounding box center [420, 110] width 37 height 14
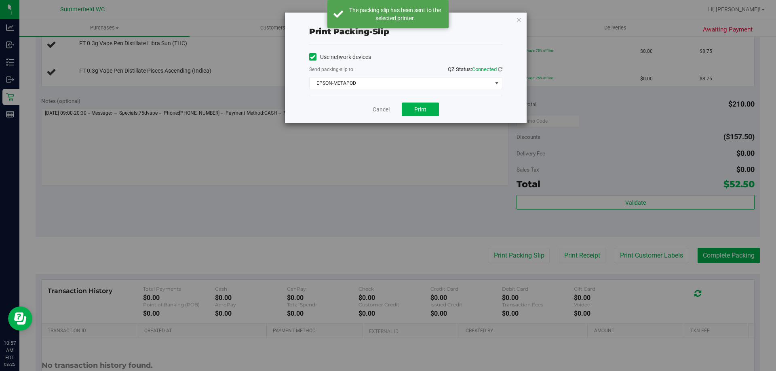
click at [385, 108] on link "Cancel" at bounding box center [381, 110] width 17 height 8
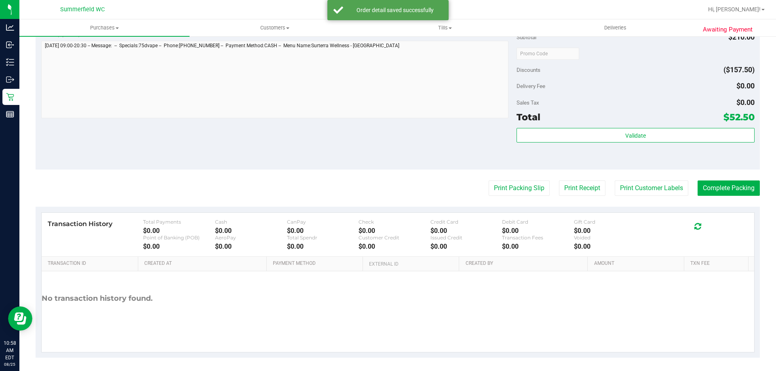
scroll to position [430, 0]
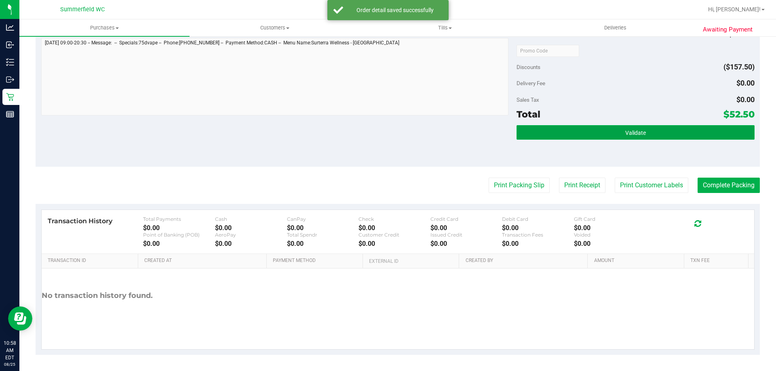
click at [662, 133] on button "Validate" at bounding box center [636, 132] width 238 height 15
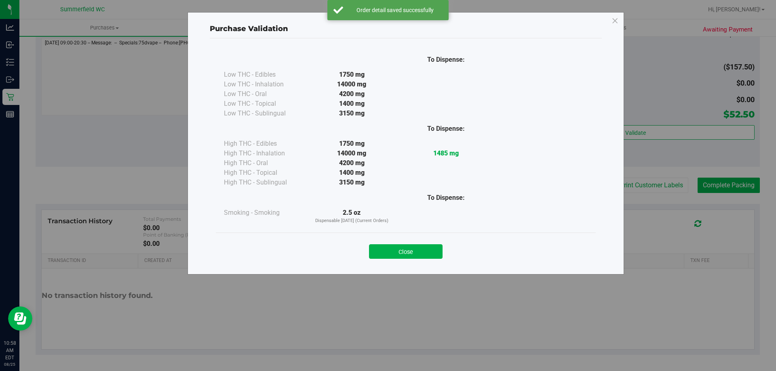
drag, startPoint x: 404, startPoint y: 249, endPoint x: 448, endPoint y: 238, distance: 45.5
click at [405, 249] on button "Close" at bounding box center [406, 252] width 74 height 15
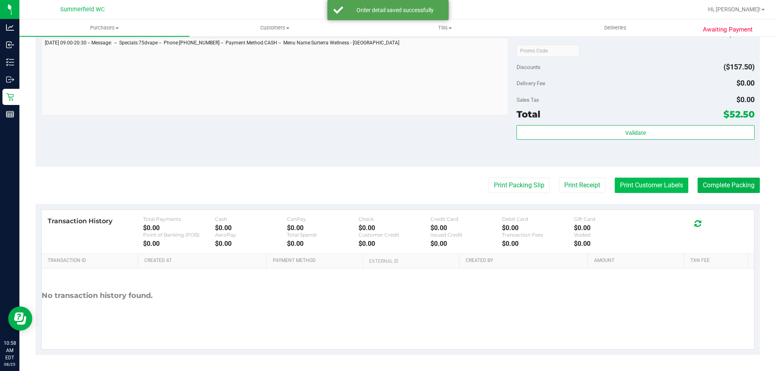
click at [637, 184] on button "Print Customer Labels" at bounding box center [652, 185] width 74 height 15
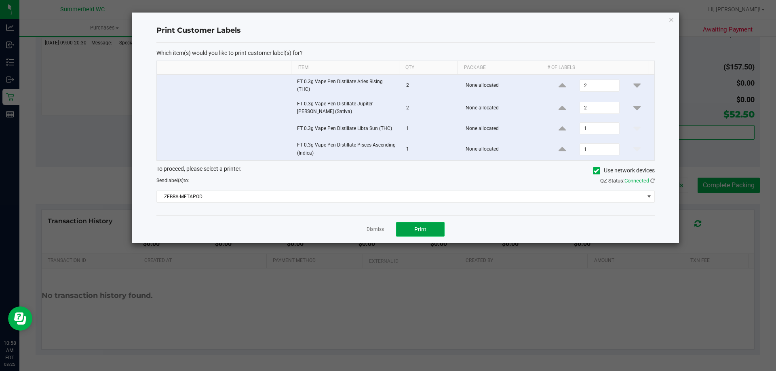
click at [415, 228] on span "Print" at bounding box center [420, 229] width 12 height 6
click at [367, 228] on link "Dismiss" at bounding box center [375, 229] width 17 height 7
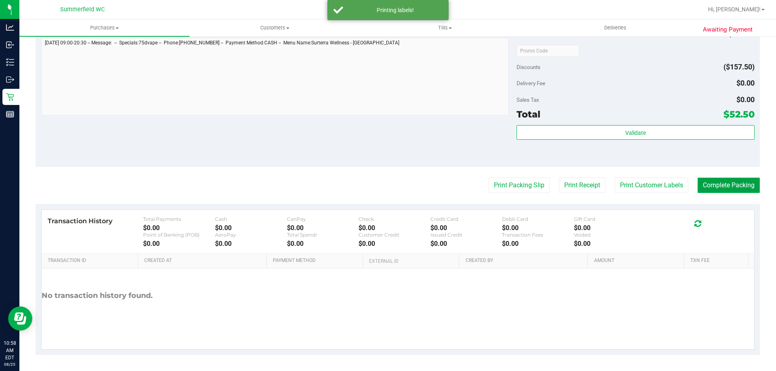
click at [709, 187] on button "Complete Packing" at bounding box center [729, 185] width 62 height 15
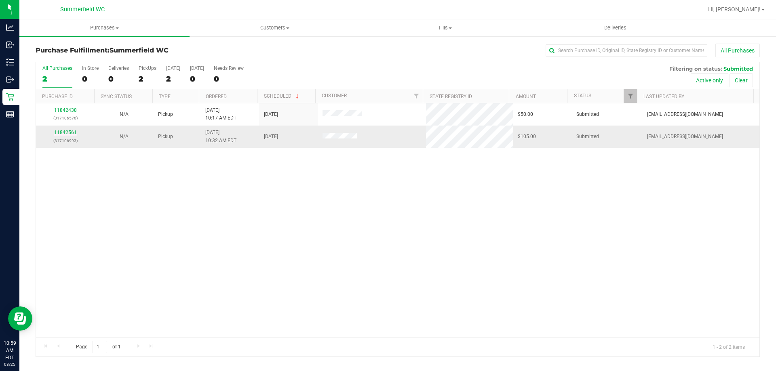
click at [70, 133] on link "11842561" at bounding box center [65, 133] width 23 height 6
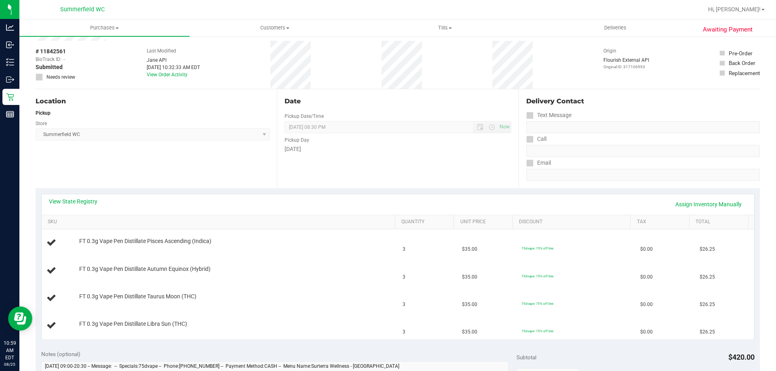
scroll to position [40, 0]
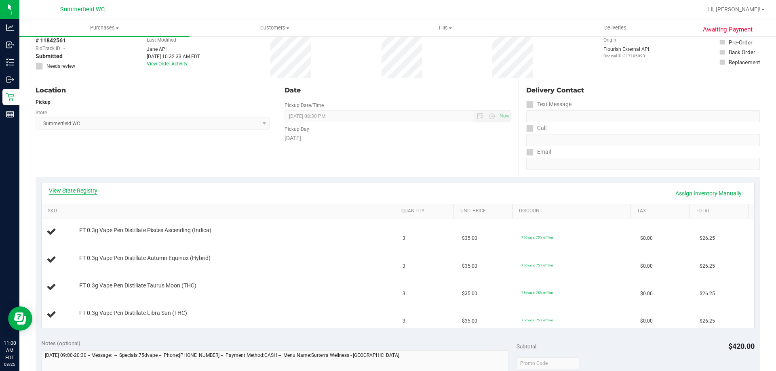
click at [81, 194] on link "View State Registry" at bounding box center [73, 191] width 49 height 8
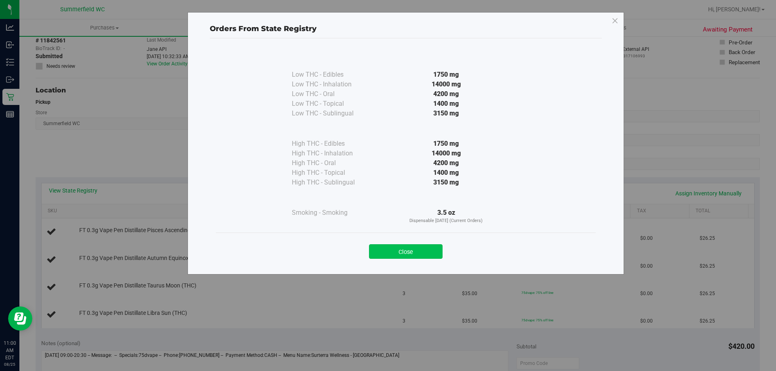
click at [417, 251] on button "Close" at bounding box center [406, 252] width 74 height 15
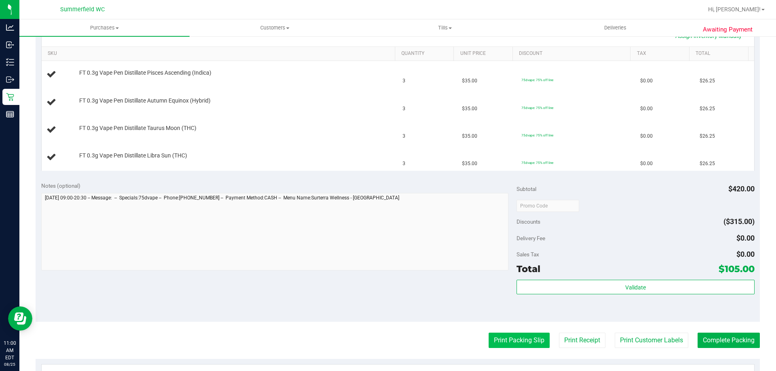
scroll to position [243, 0]
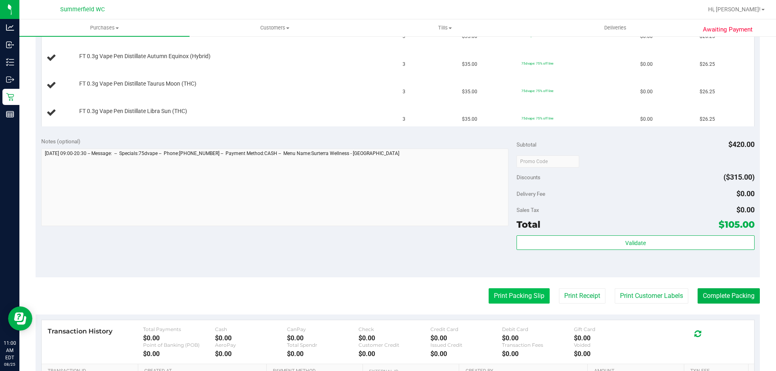
click at [521, 293] on button "Print Packing Slip" at bounding box center [519, 296] width 61 height 15
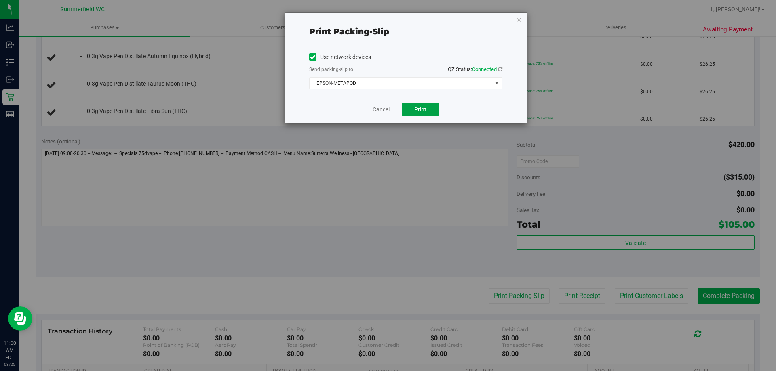
click at [429, 112] on button "Print" at bounding box center [420, 110] width 37 height 14
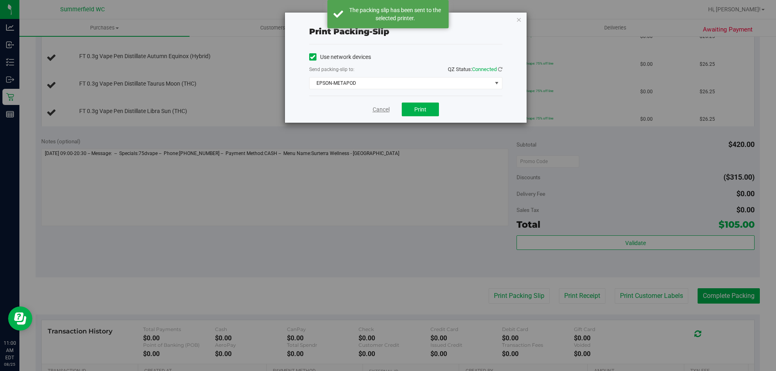
click at [380, 109] on link "Cancel" at bounding box center [381, 110] width 17 height 8
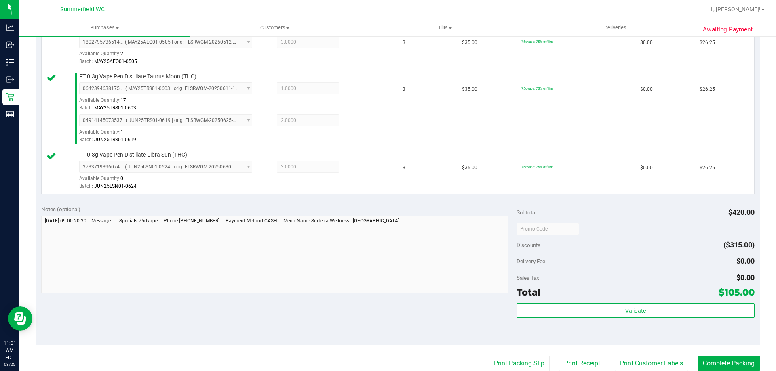
scroll to position [404, 0]
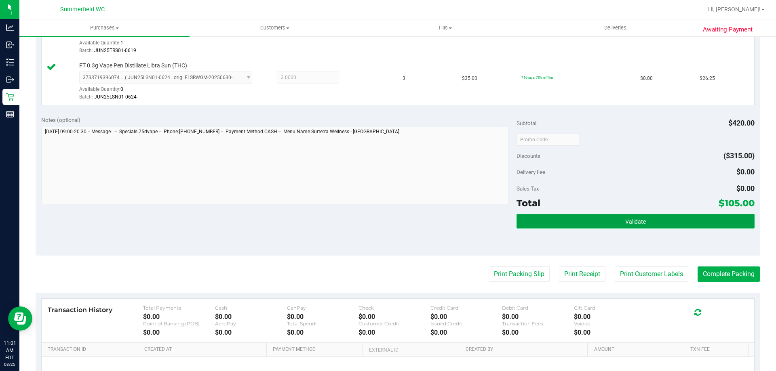
click at [666, 220] on button "Validate" at bounding box center [636, 221] width 238 height 15
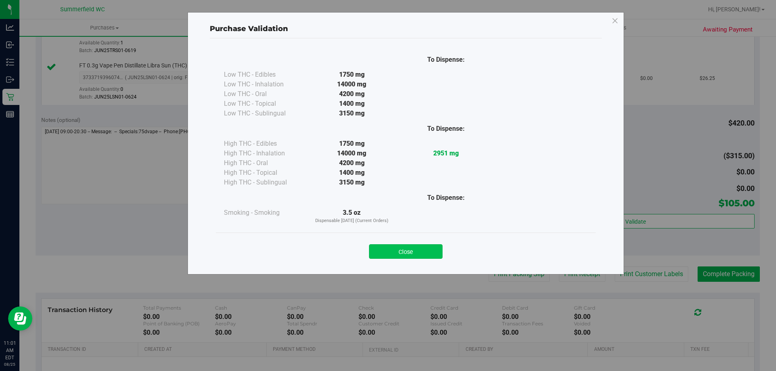
click at [407, 249] on button "Close" at bounding box center [406, 252] width 74 height 15
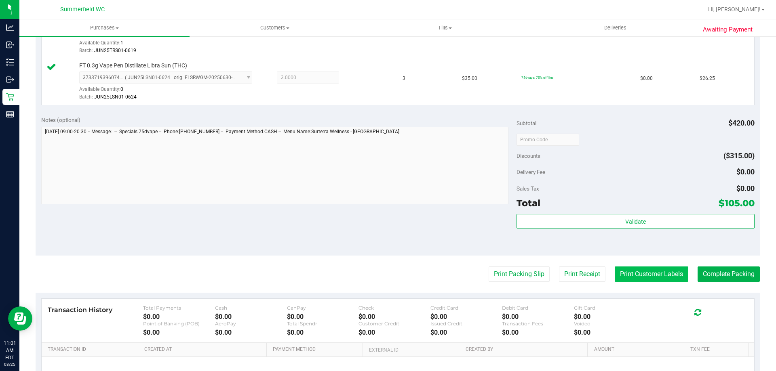
click at [670, 281] on button "Print Customer Labels" at bounding box center [652, 274] width 74 height 15
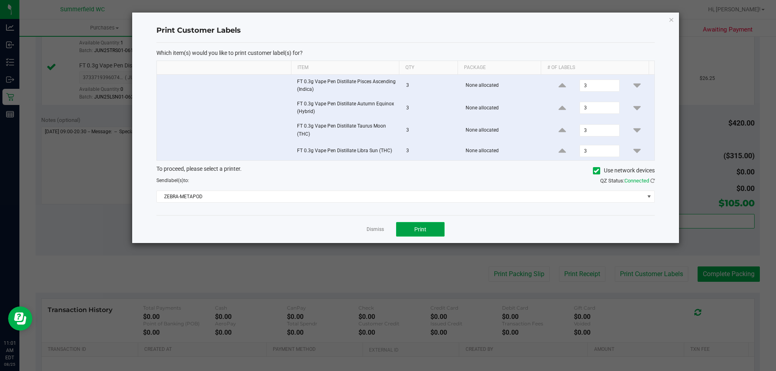
click at [433, 233] on button "Print" at bounding box center [420, 229] width 49 height 15
drag, startPoint x: 382, startPoint y: 230, endPoint x: 392, endPoint y: 228, distance: 10.4
click at [382, 230] on link "Dismiss" at bounding box center [375, 229] width 17 height 7
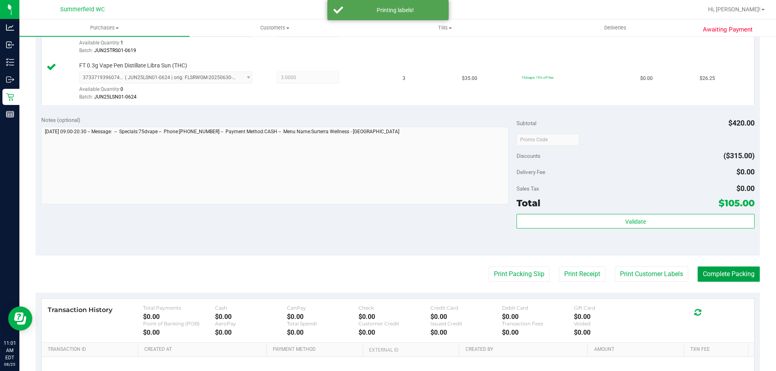
click at [706, 269] on button "Complete Packing" at bounding box center [729, 274] width 62 height 15
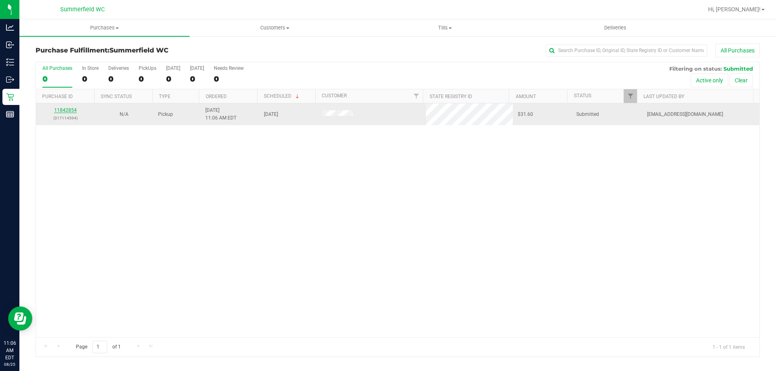
click at [68, 109] on link "11842854" at bounding box center [65, 111] width 23 height 6
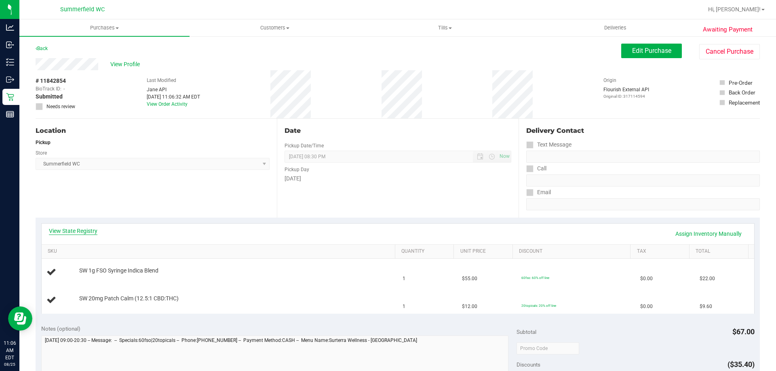
click at [93, 232] on link "View State Registry" at bounding box center [73, 231] width 49 height 8
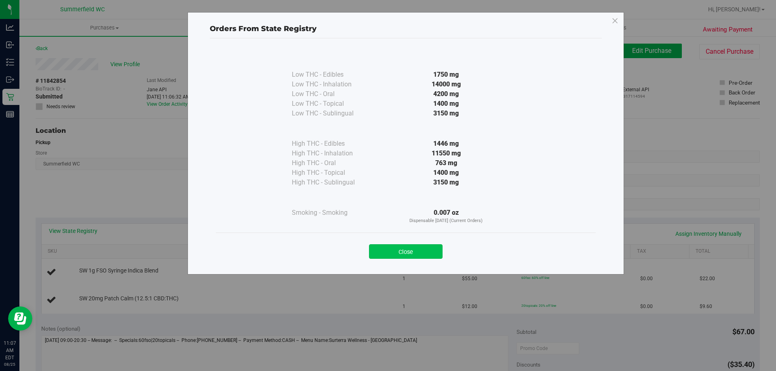
click at [407, 248] on button "Close" at bounding box center [406, 252] width 74 height 15
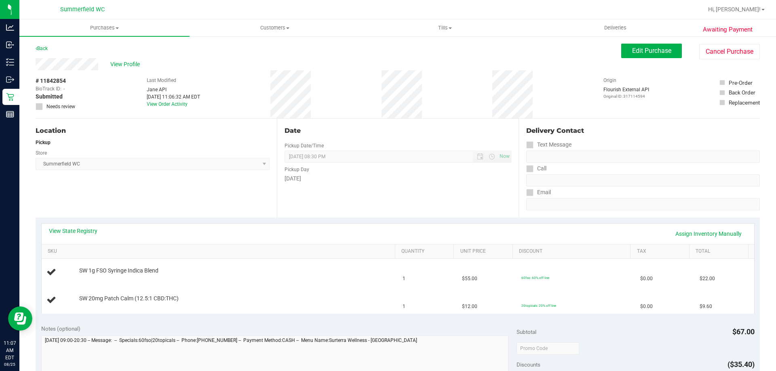
scroll to position [202, 0]
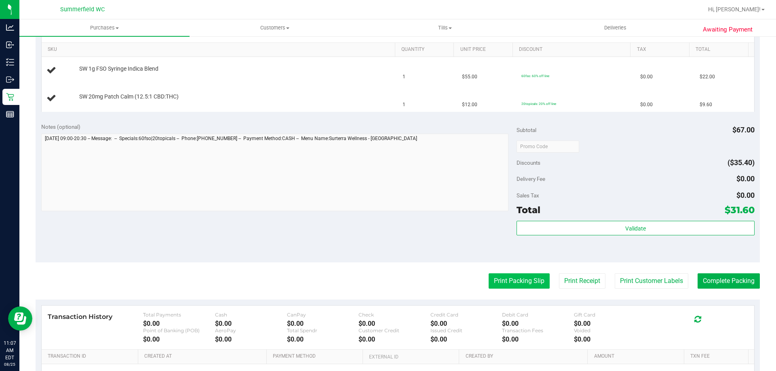
click at [503, 283] on button "Print Packing Slip" at bounding box center [519, 281] width 61 height 15
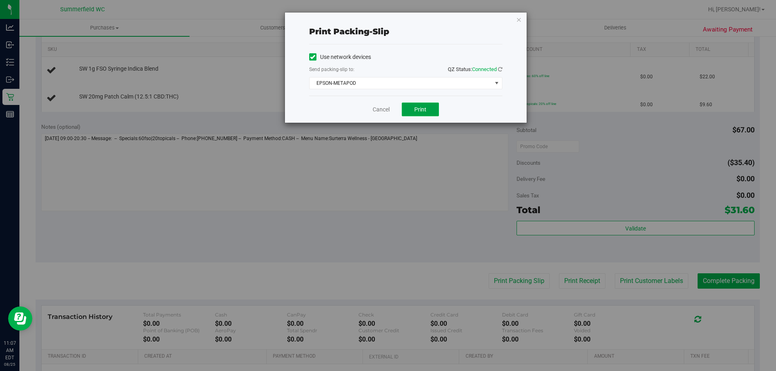
click at [433, 115] on button "Print" at bounding box center [420, 110] width 37 height 14
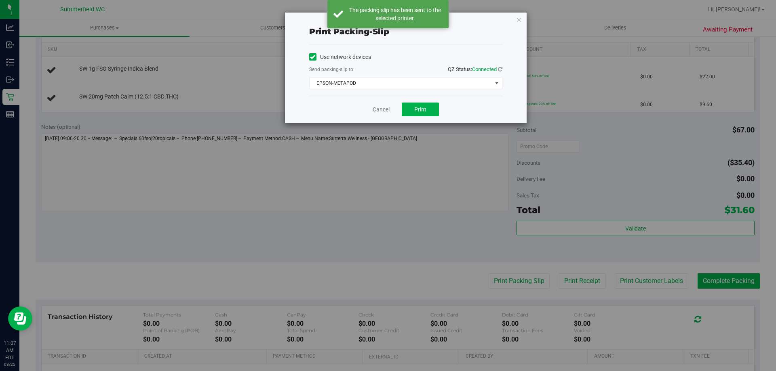
click at [388, 109] on link "Cancel" at bounding box center [381, 110] width 17 height 8
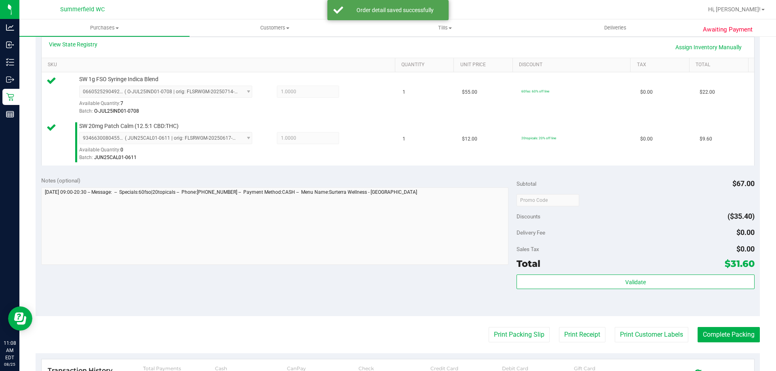
scroll to position [283, 0]
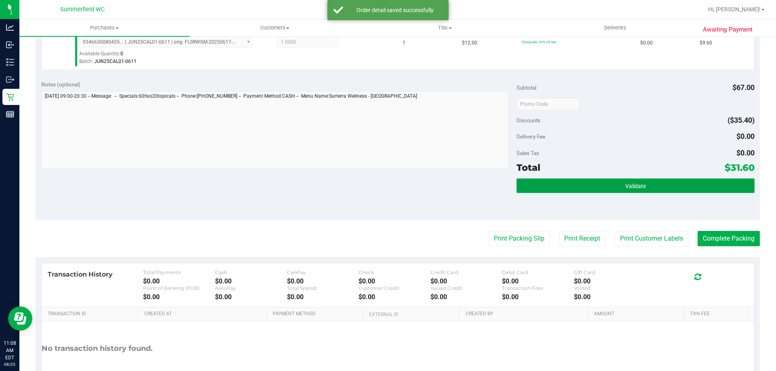
click at [615, 181] on button "Validate" at bounding box center [636, 186] width 238 height 15
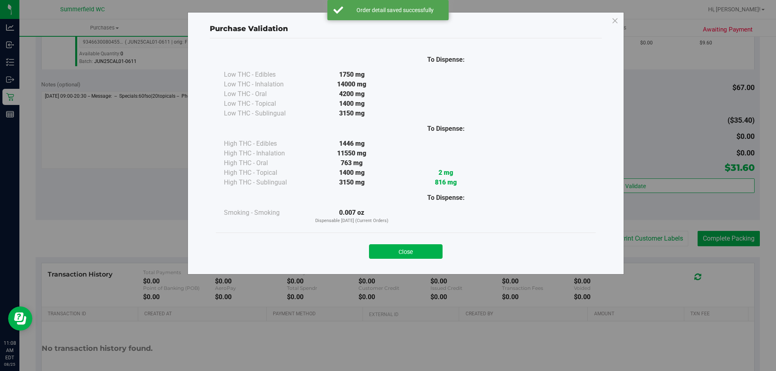
click at [433, 242] on div "Close" at bounding box center [406, 249] width 368 height 20
click at [431, 251] on button "Close" at bounding box center [406, 252] width 74 height 15
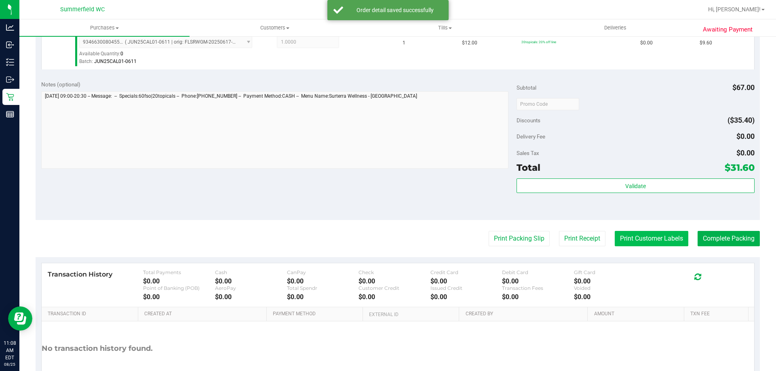
click at [654, 236] on button "Print Customer Labels" at bounding box center [652, 238] width 74 height 15
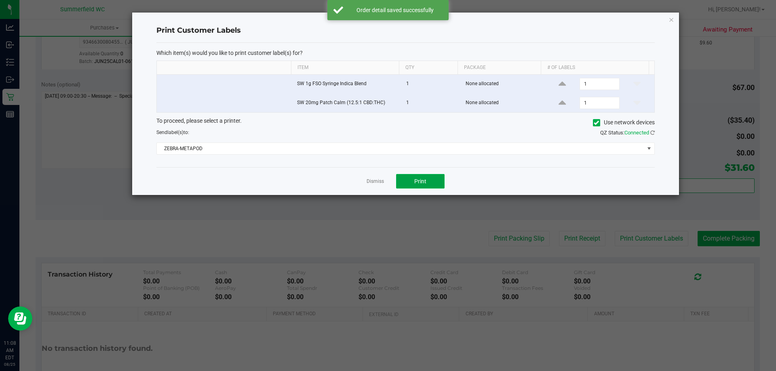
click at [433, 179] on button "Print" at bounding box center [420, 181] width 49 height 15
click at [377, 181] on link "Dismiss" at bounding box center [375, 181] width 17 height 7
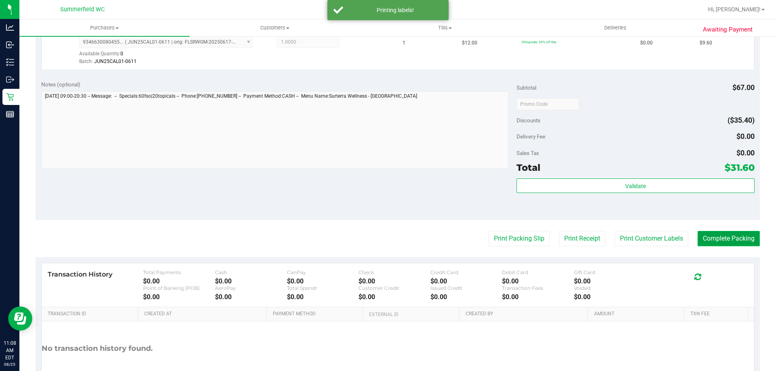
click at [732, 238] on button "Complete Packing" at bounding box center [729, 238] width 62 height 15
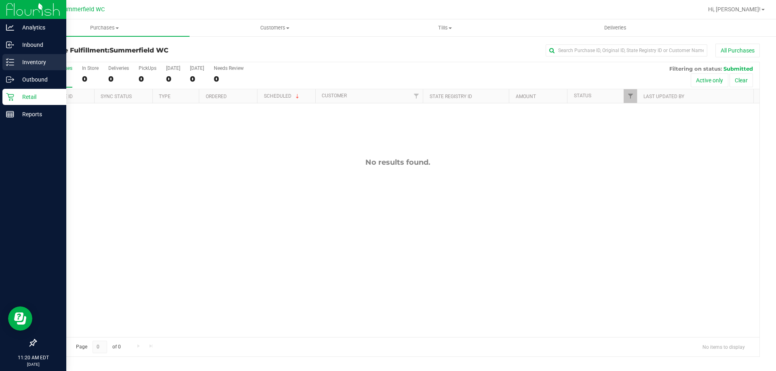
click at [30, 58] on p "Inventory" at bounding box center [38, 62] width 49 height 10
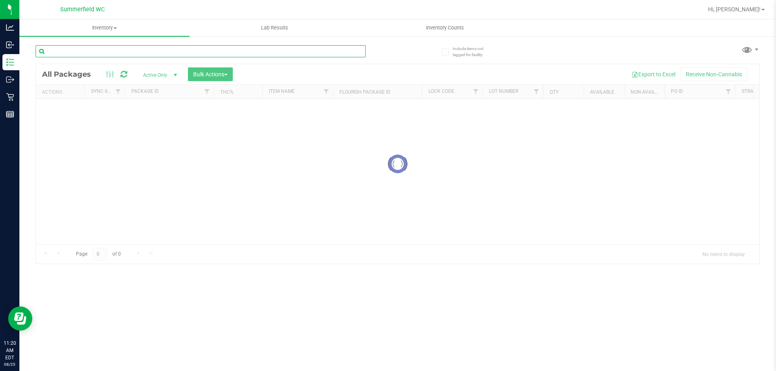
click at [159, 48] on input "text" at bounding box center [201, 51] width 330 height 12
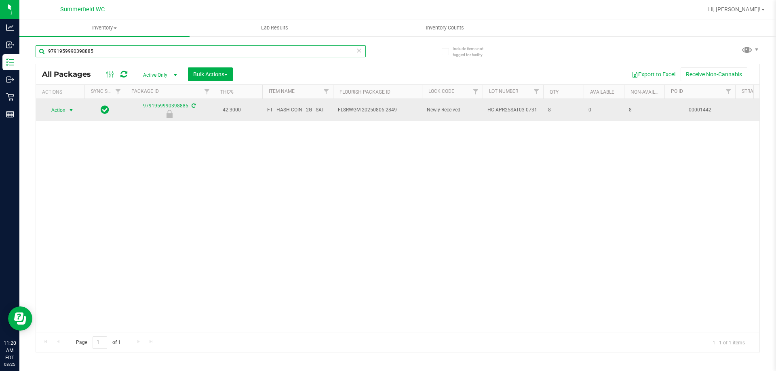
type input "9791959990398885"
click at [59, 110] on span "Action" at bounding box center [55, 110] width 22 height 11
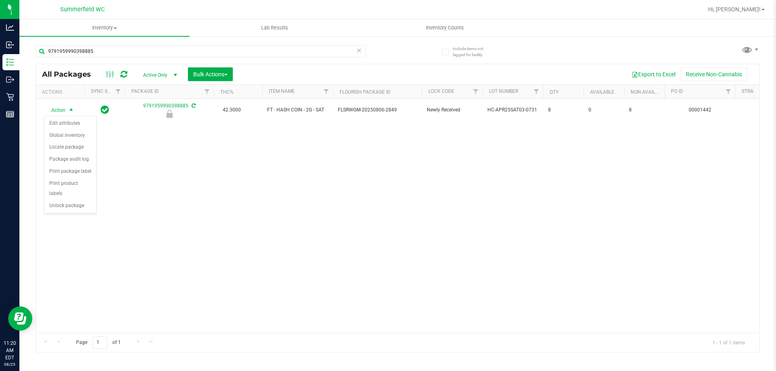
click at [135, 152] on div "Action Action Edit attributes Global inventory Locate package Package audit log…" at bounding box center [398, 216] width 724 height 234
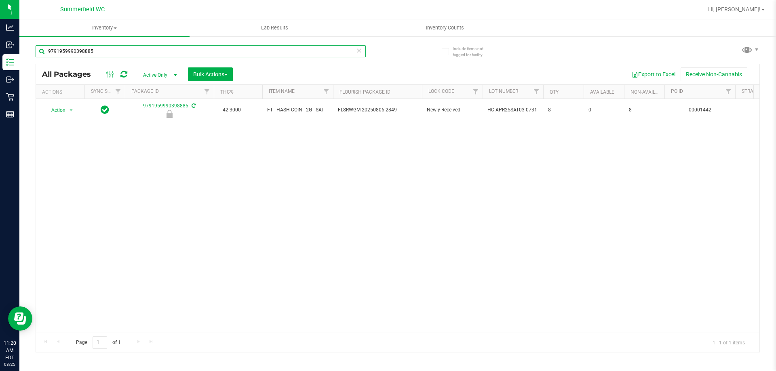
drag, startPoint x: 109, startPoint y: 49, endPoint x: 40, endPoint y: 49, distance: 68.3
click at [40, 49] on input "9791959990398885" at bounding box center [201, 51] width 330 height 12
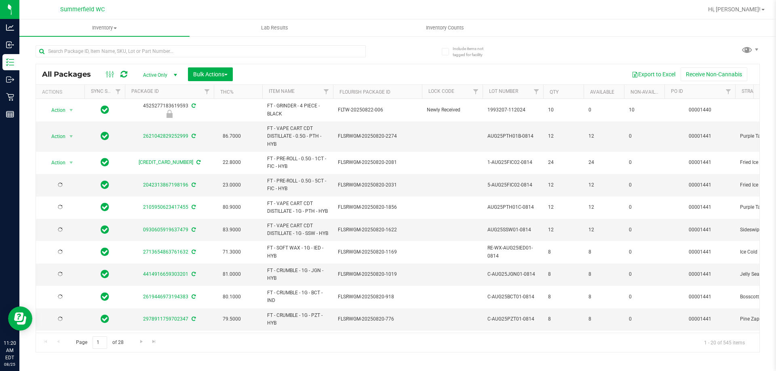
type input "[DATE]"
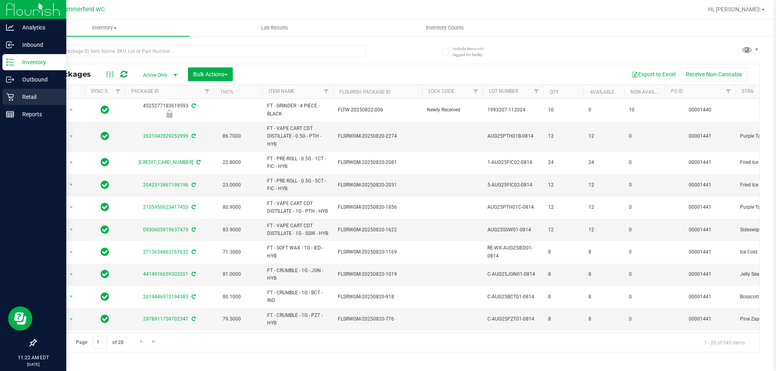
click at [25, 94] on p "Retail" at bounding box center [38, 97] width 49 height 10
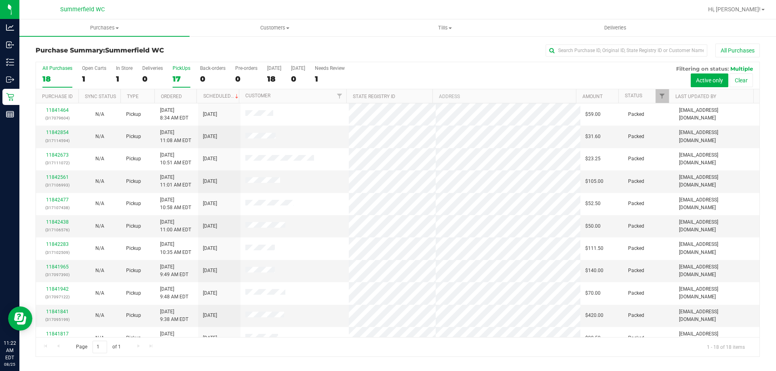
click at [184, 65] on div "PickUps" at bounding box center [182, 68] width 18 height 6
click at [0, 0] on input "PickUps 17" at bounding box center [0, 0] width 0 height 0
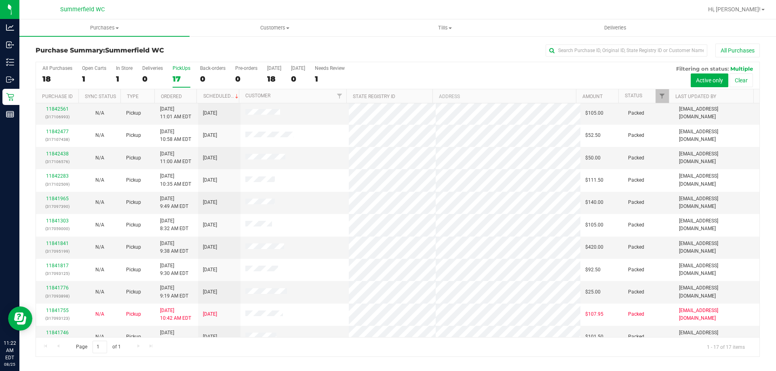
scroll to position [25, 0]
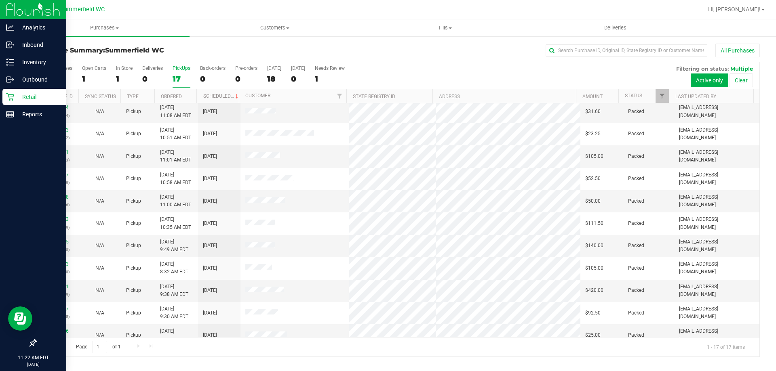
click at [34, 97] on p "Retail" at bounding box center [38, 97] width 49 height 10
click at [28, 99] on p "Retail" at bounding box center [38, 97] width 49 height 10
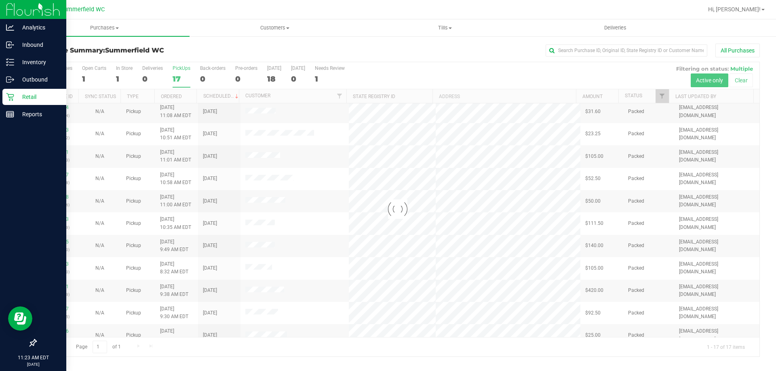
scroll to position [0, 0]
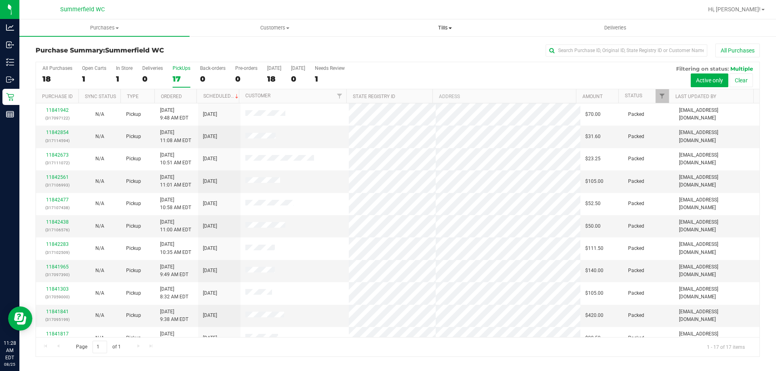
click at [443, 29] on span "Tills" at bounding box center [444, 27] width 169 height 7
click at [435, 46] on li "Manage tills" at bounding box center [445, 49] width 170 height 10
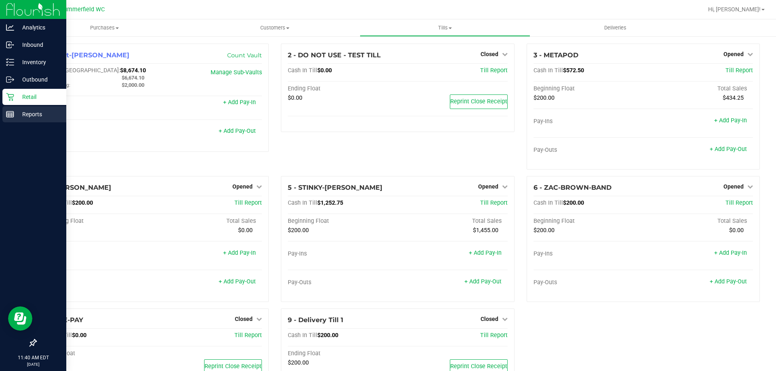
click at [33, 117] on p "Reports" at bounding box center [38, 115] width 49 height 10
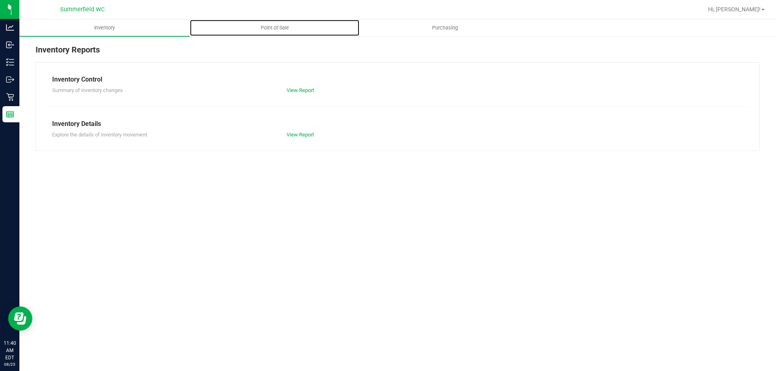
click at [269, 27] on span "Point of Sale" at bounding box center [275, 27] width 50 height 7
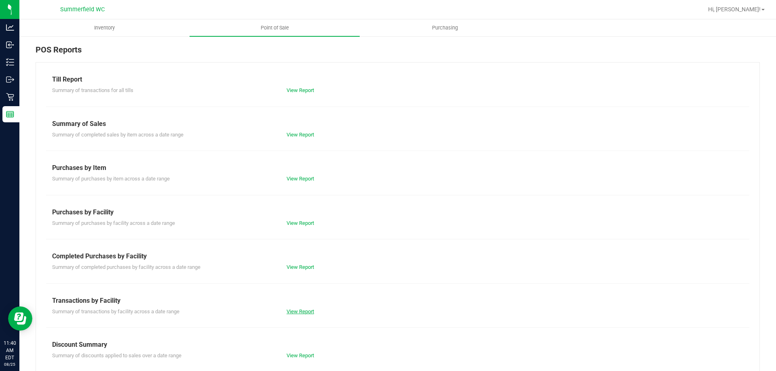
click at [294, 312] on link "View Report" at bounding box center [300, 312] width 27 height 6
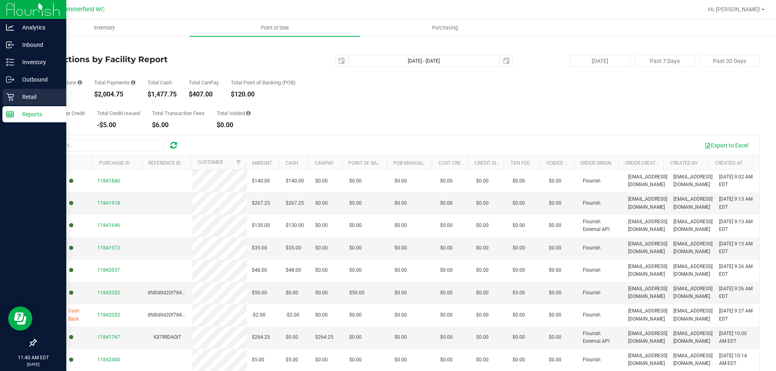
click at [29, 93] on p "Retail" at bounding box center [38, 97] width 49 height 10
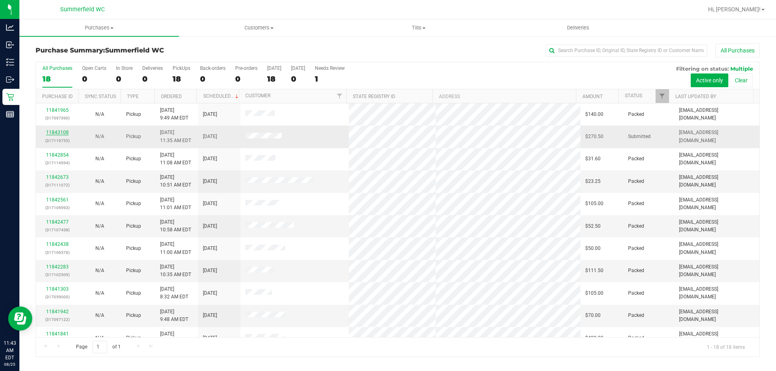
click at [59, 133] on link "11843108" at bounding box center [57, 133] width 23 height 6
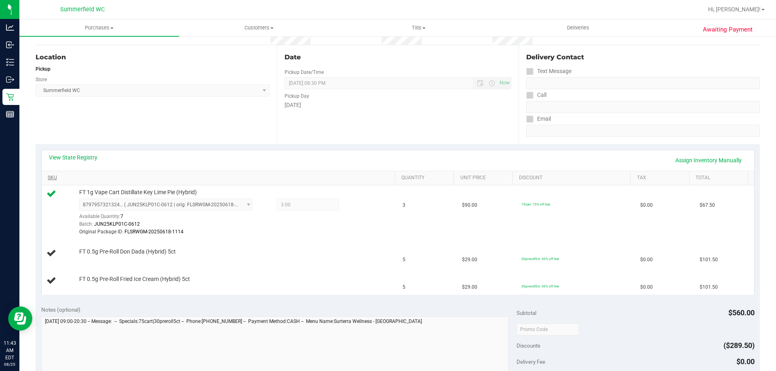
scroll to position [81, 0]
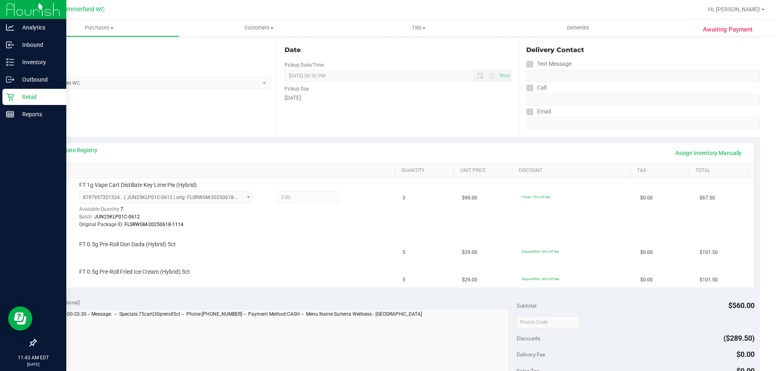
click at [27, 93] on p "Retail" at bounding box center [38, 97] width 49 height 10
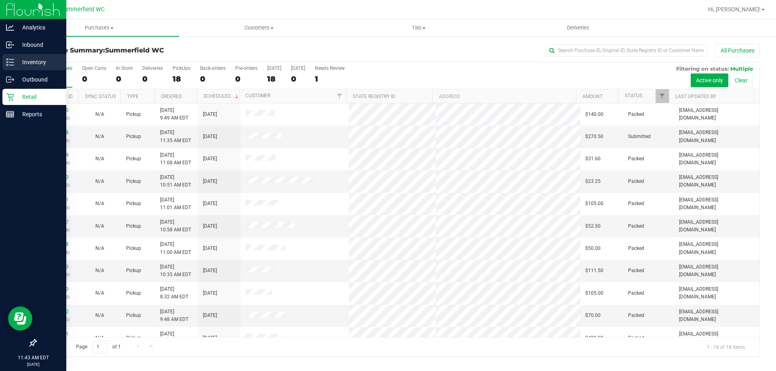
click at [35, 59] on p "Inventory" at bounding box center [38, 62] width 49 height 10
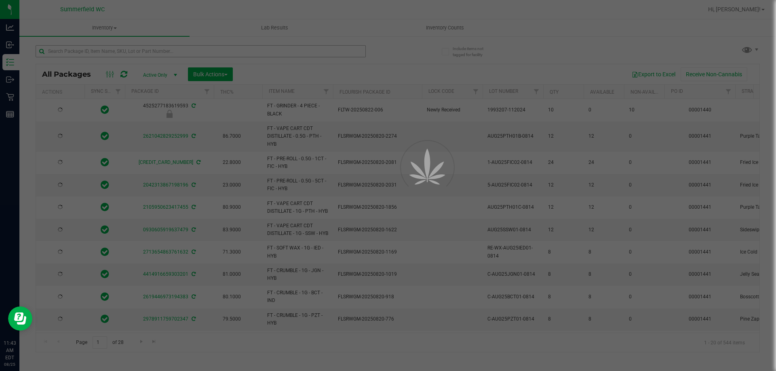
type input "[DATE]"
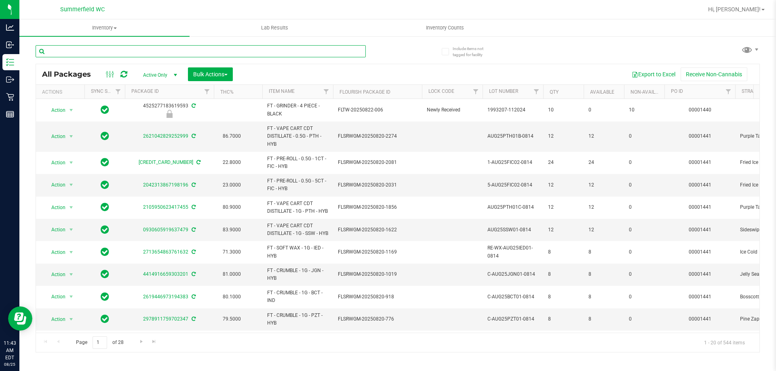
click at [129, 49] on input "text" at bounding box center [201, 51] width 330 height 12
type input "5ct"
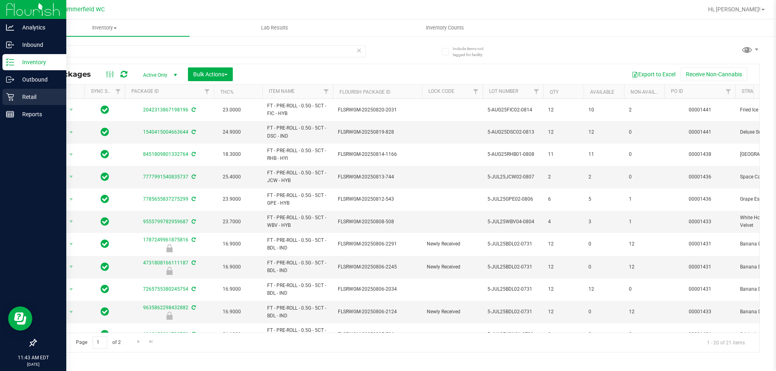
click at [24, 95] on p "Retail" at bounding box center [38, 97] width 49 height 10
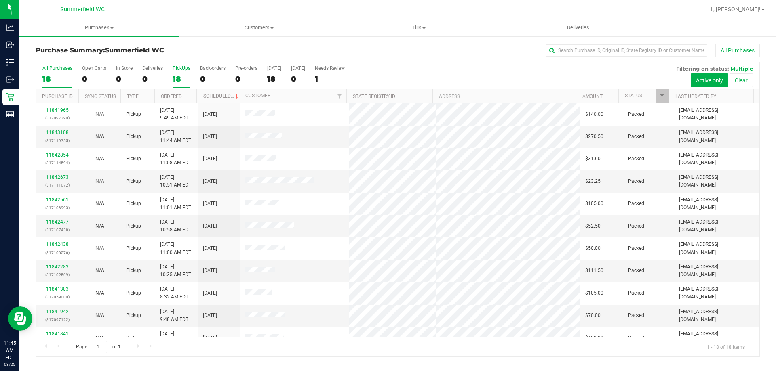
click at [182, 71] on div "PickUps" at bounding box center [182, 68] width 18 height 6
click at [0, 0] on input "PickUps 18" at bounding box center [0, 0] width 0 height 0
click at [180, 68] on div "PickUps" at bounding box center [182, 68] width 18 height 6
click at [0, 0] on input "PickUps 18" at bounding box center [0, 0] width 0 height 0
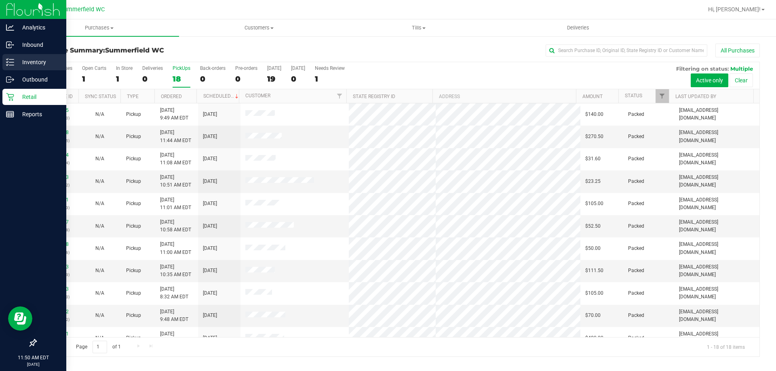
click at [30, 60] on p "Inventory" at bounding box center [38, 62] width 49 height 10
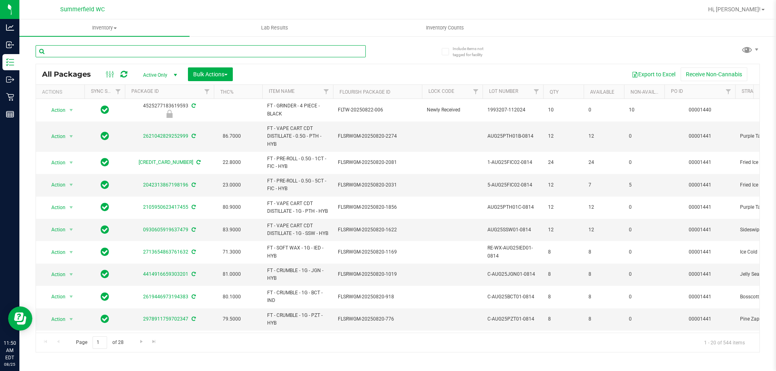
drag, startPoint x: 119, startPoint y: 66, endPoint x: 140, endPoint y: 50, distance: 26.6
click at [140, 50] on input "text" at bounding box center [201, 51] width 330 height 12
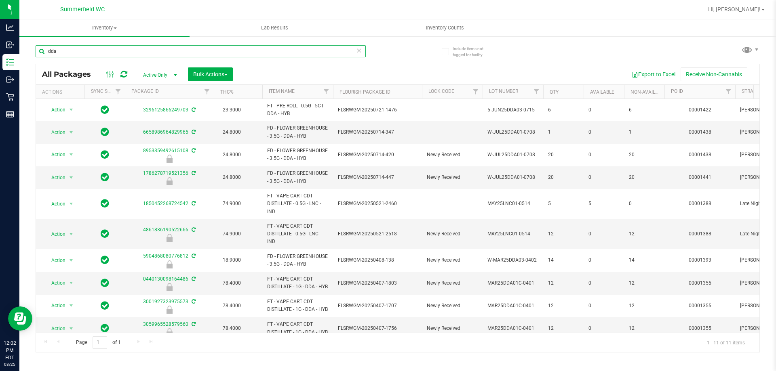
type input "dda"
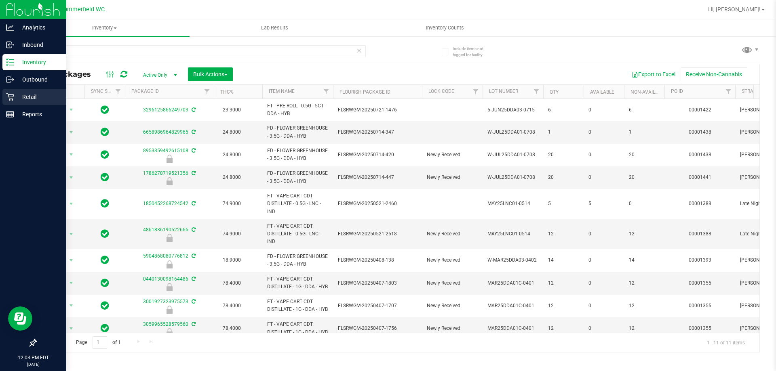
click at [35, 96] on p "Retail" at bounding box center [38, 97] width 49 height 10
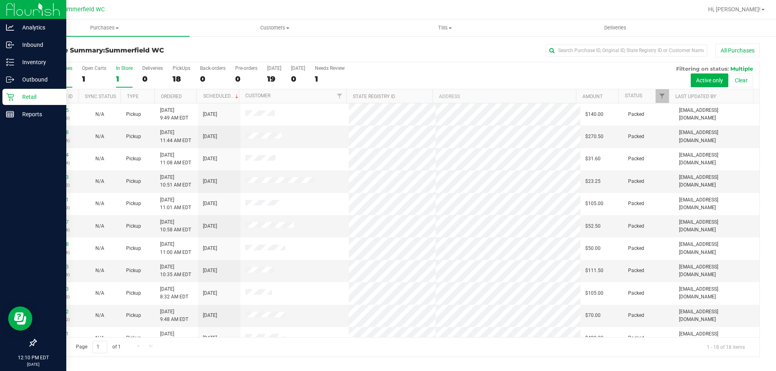
click at [128, 71] on label "In Store 1" at bounding box center [124, 76] width 17 height 22
click at [0, 0] on input "In Store 1" at bounding box center [0, 0] width 0 height 0
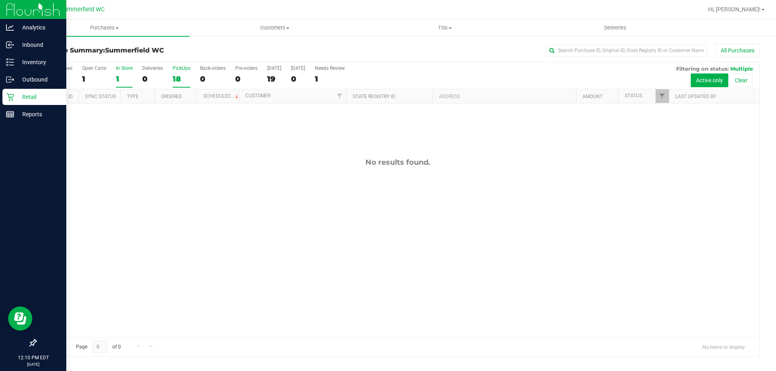
click at [180, 69] on div "PickUps" at bounding box center [182, 68] width 18 height 6
click at [0, 0] on input "PickUps 18" at bounding box center [0, 0] width 0 height 0
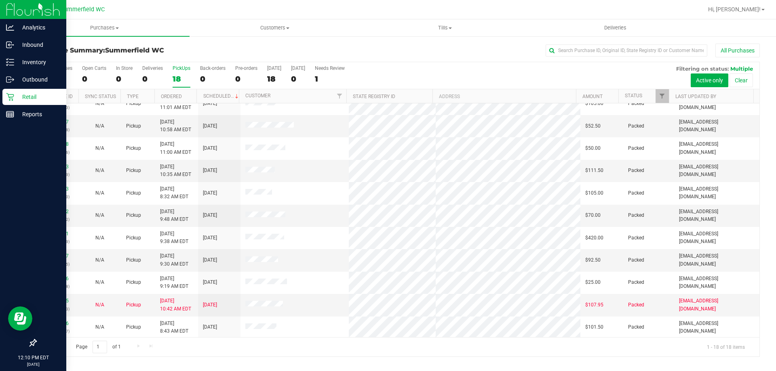
scroll to position [7, 0]
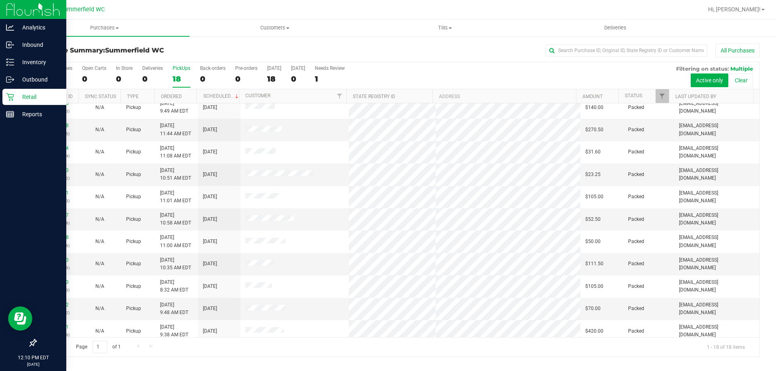
click at [38, 96] on p "Retail" at bounding box center [38, 97] width 49 height 10
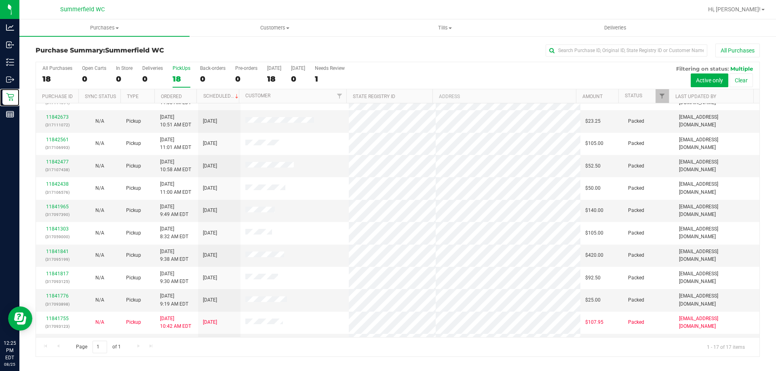
scroll to position [0, 0]
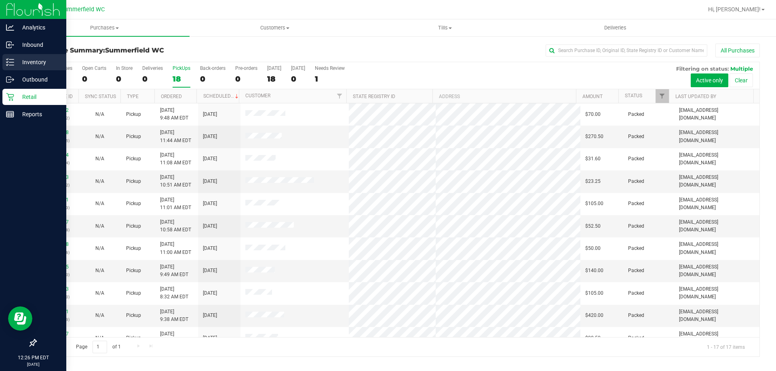
click at [38, 64] on p "Inventory" at bounding box center [38, 62] width 49 height 10
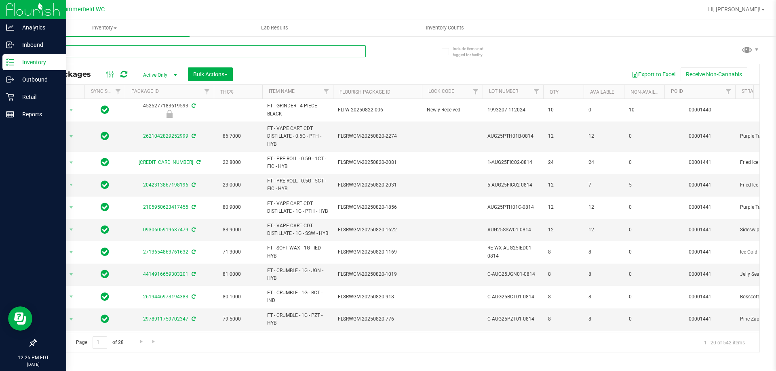
click at [147, 50] on input "text" at bounding box center [201, 51] width 330 height 12
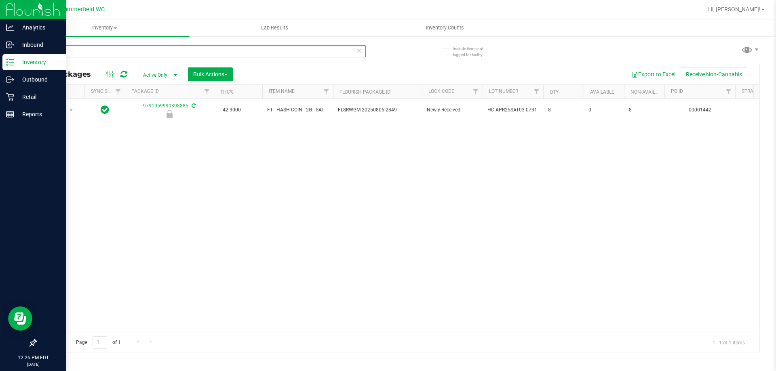
type input "9"
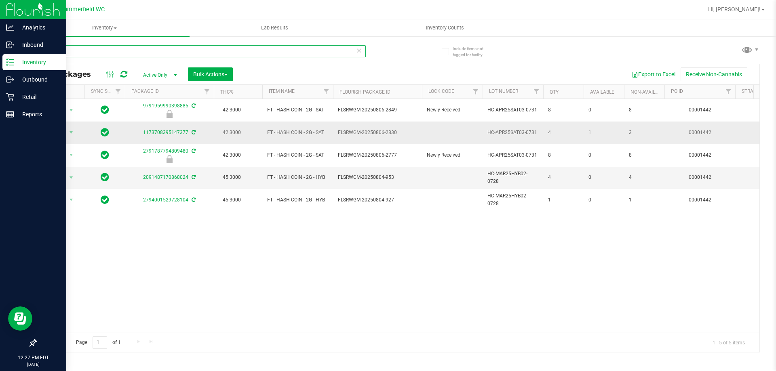
type input "c"
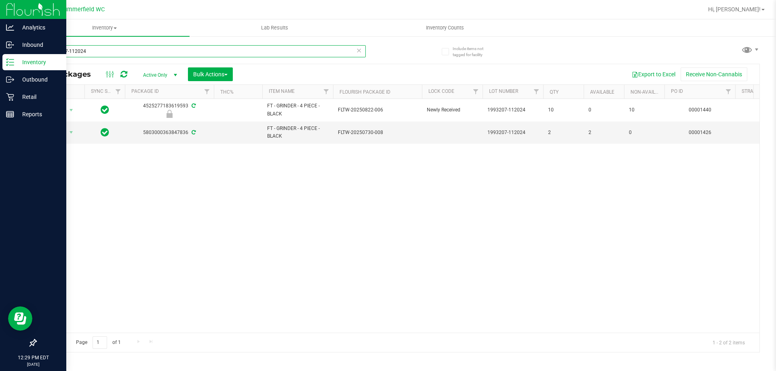
type input "1993207-112024"
click at [36, 100] on p "Retail" at bounding box center [38, 97] width 49 height 10
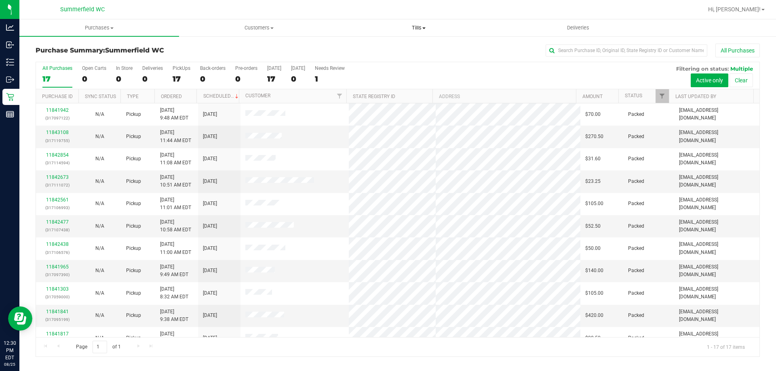
click at [366, 34] on uib-tab-heading "Tills Manage tills Reconcile e-payments" at bounding box center [418, 28] width 159 height 16
click at [55, 131] on link "11843660" at bounding box center [57, 133] width 23 height 6
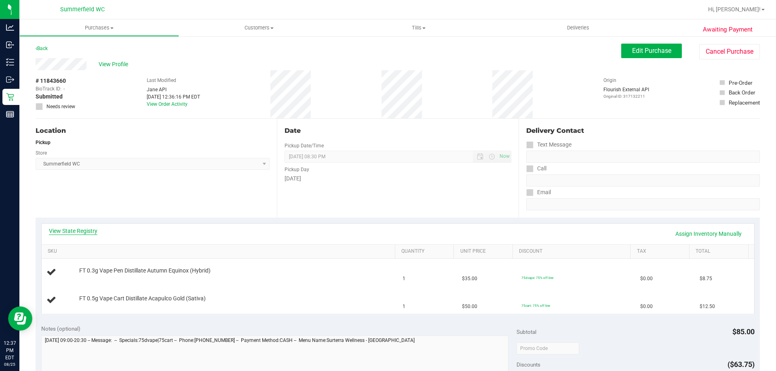
click at [82, 230] on link "View State Registry" at bounding box center [73, 231] width 49 height 8
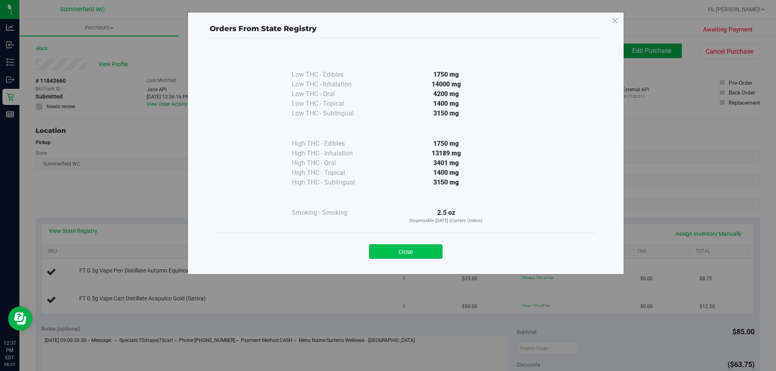
click at [407, 254] on button "Close" at bounding box center [406, 252] width 74 height 15
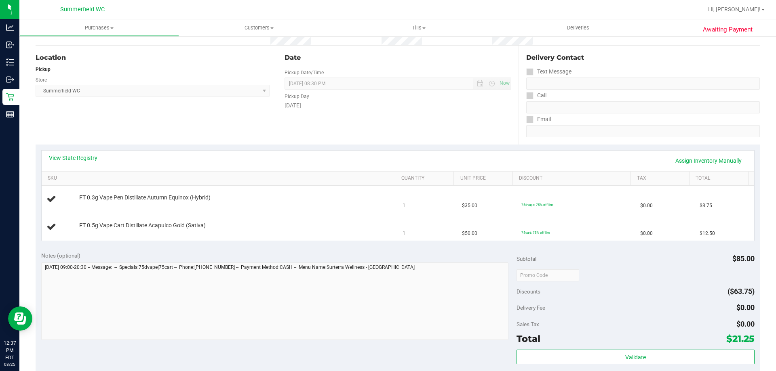
scroll to position [202, 0]
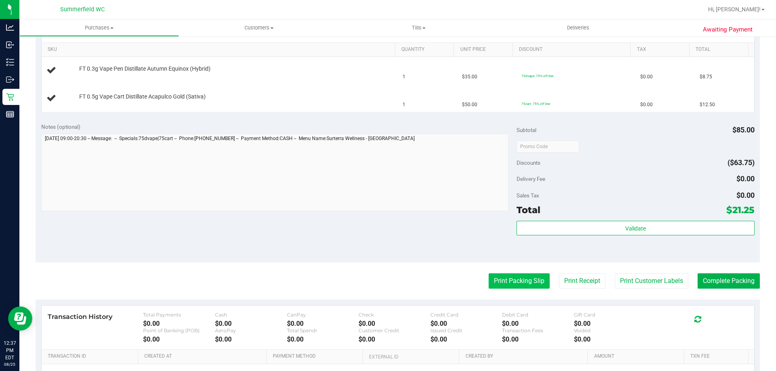
click at [503, 284] on button "Print Packing Slip" at bounding box center [519, 281] width 61 height 15
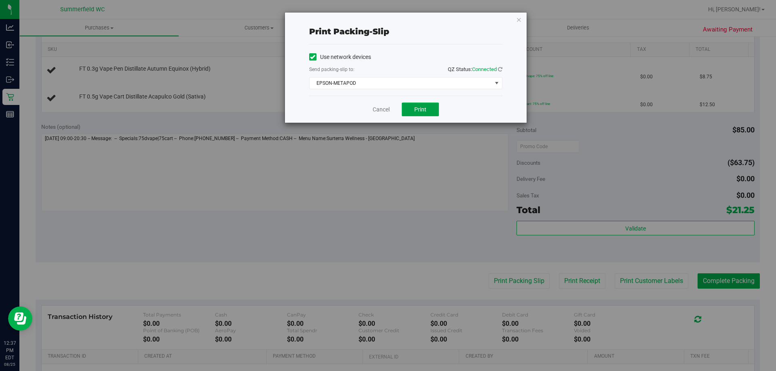
click at [426, 109] on span "Print" at bounding box center [420, 109] width 12 height 6
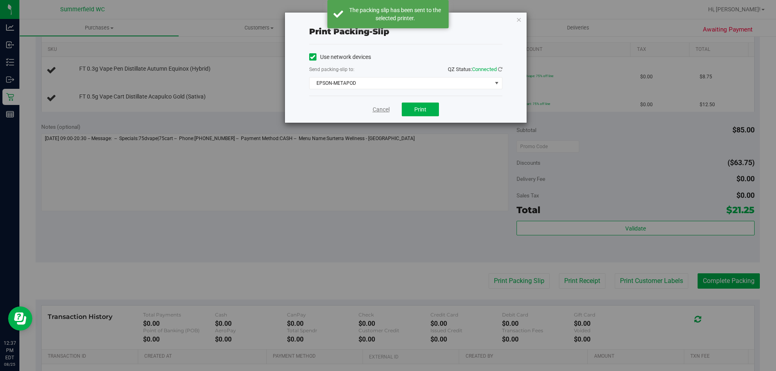
click at [381, 107] on link "Cancel" at bounding box center [381, 110] width 17 height 8
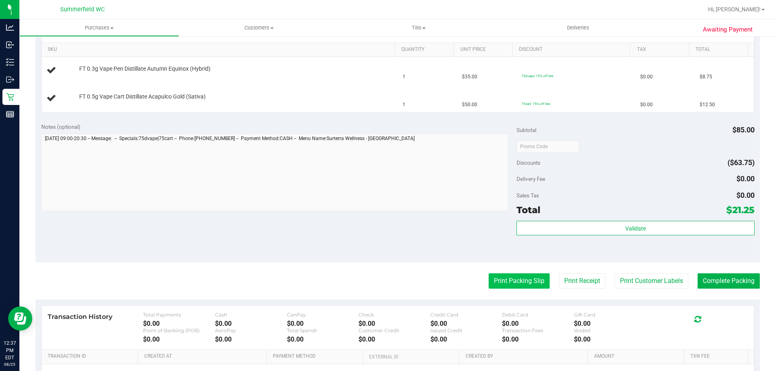
click at [529, 284] on button "Print Packing Slip" at bounding box center [519, 281] width 61 height 15
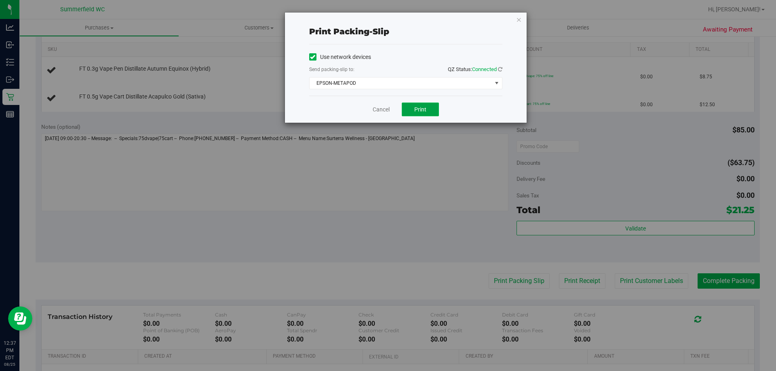
click at [428, 108] on button "Print" at bounding box center [420, 110] width 37 height 14
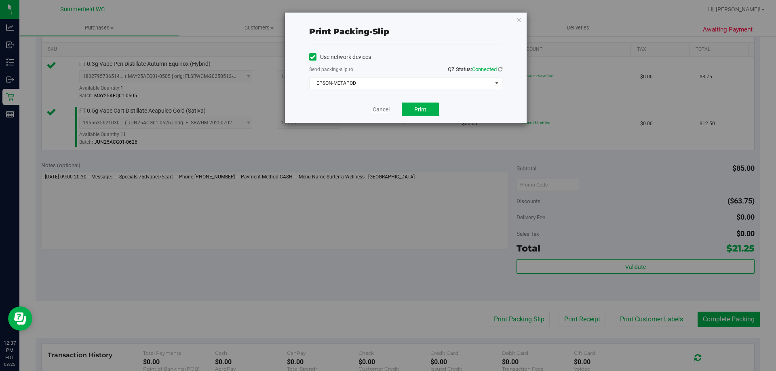
click at [380, 108] on link "Cancel" at bounding box center [381, 110] width 17 height 8
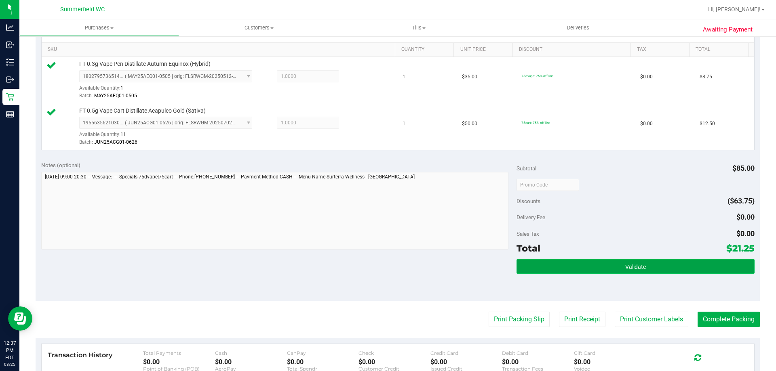
click at [625, 268] on span "Validate" at bounding box center [635, 267] width 21 height 6
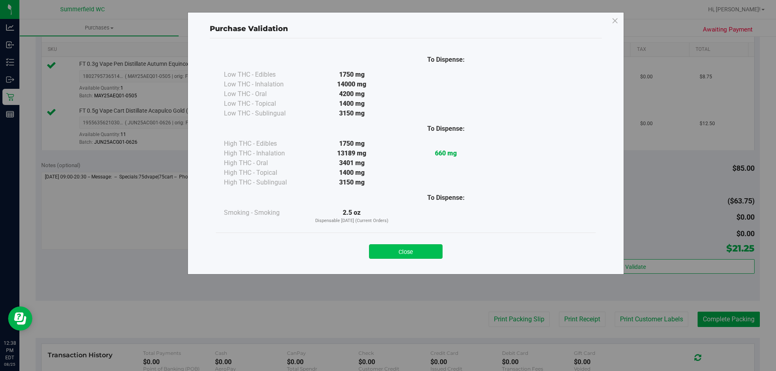
click at [416, 246] on button "Close" at bounding box center [406, 252] width 74 height 15
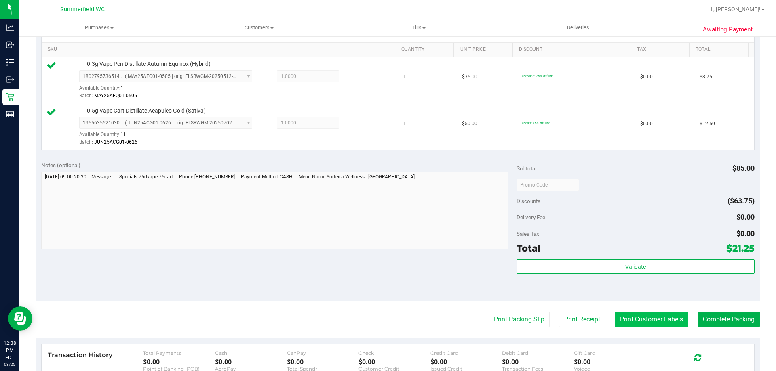
click at [644, 321] on button "Print Customer Labels" at bounding box center [652, 319] width 74 height 15
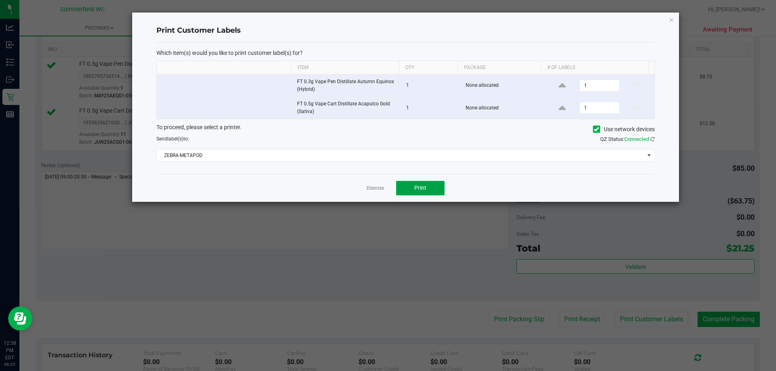
click at [435, 184] on button "Print" at bounding box center [420, 188] width 49 height 15
click at [374, 186] on link "Dismiss" at bounding box center [375, 188] width 17 height 7
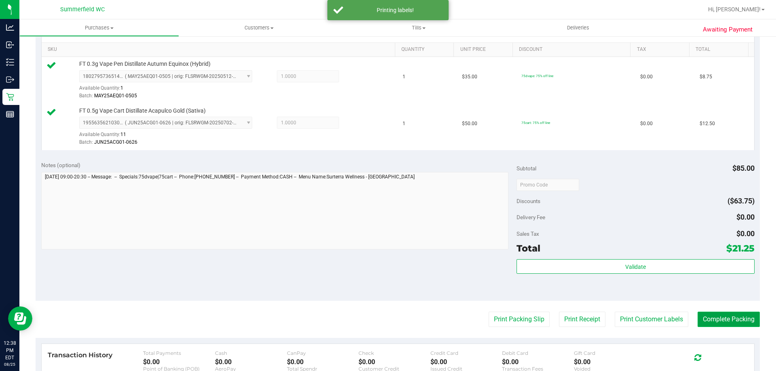
click at [742, 318] on button "Complete Packing" at bounding box center [729, 319] width 62 height 15
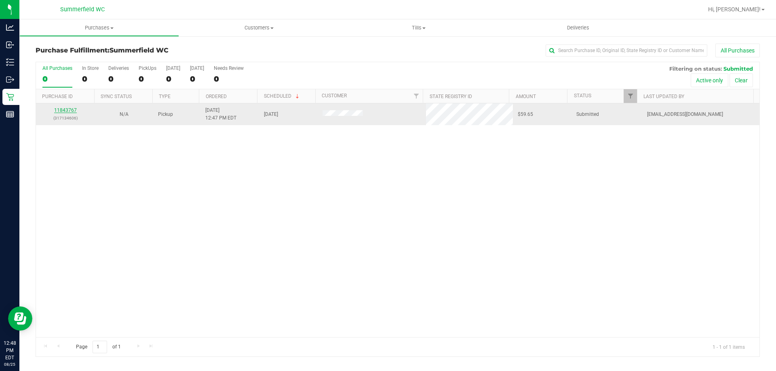
click at [64, 108] on link "11843767" at bounding box center [65, 111] width 23 height 6
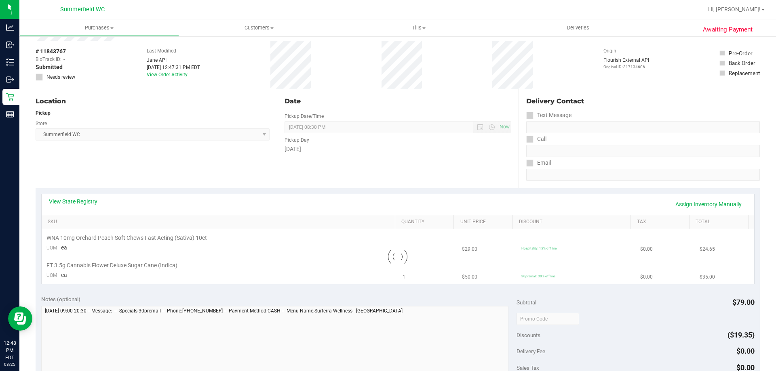
scroll to position [81, 0]
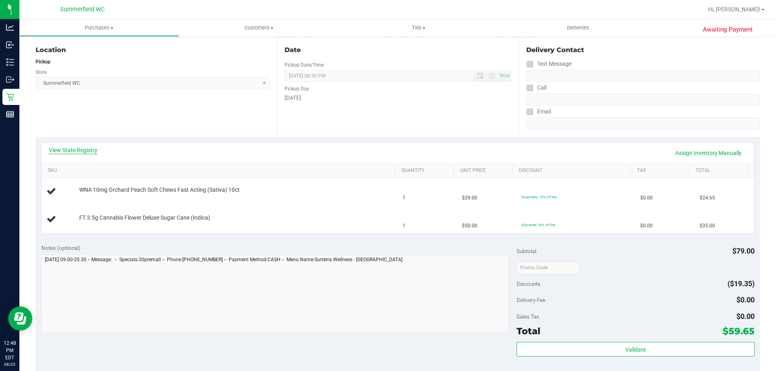
click at [89, 149] on link "View State Registry" at bounding box center [73, 150] width 49 height 8
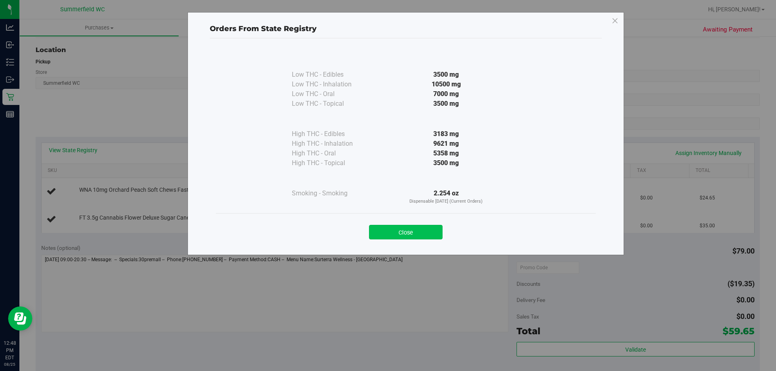
click at [422, 236] on button "Close" at bounding box center [406, 232] width 74 height 15
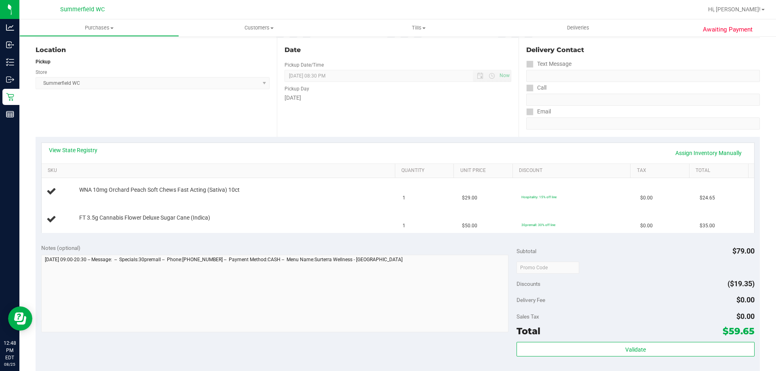
scroll to position [283, 0]
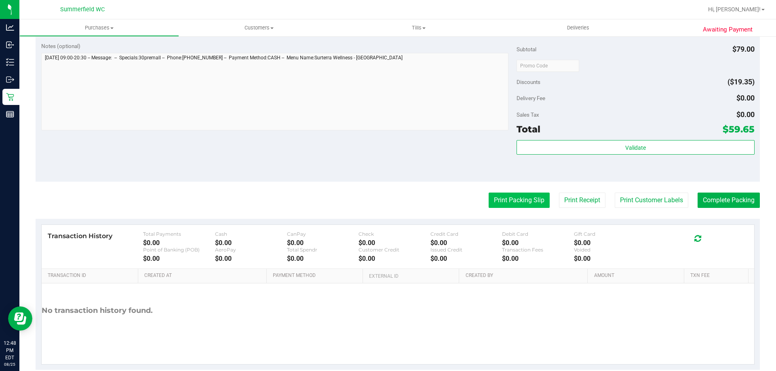
click at [504, 204] on button "Print Packing Slip" at bounding box center [519, 200] width 61 height 15
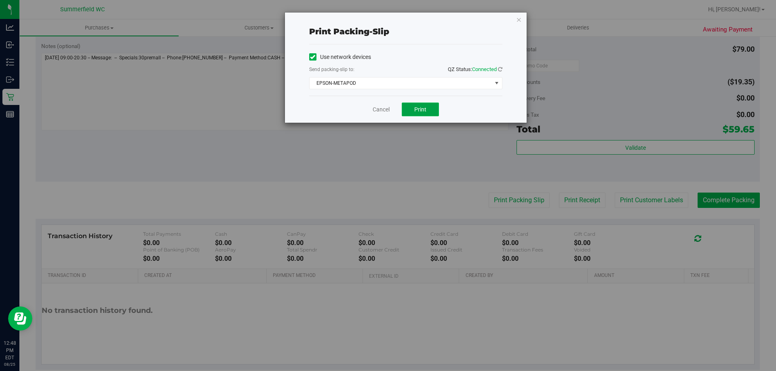
click at [417, 110] on span "Print" at bounding box center [420, 109] width 12 height 6
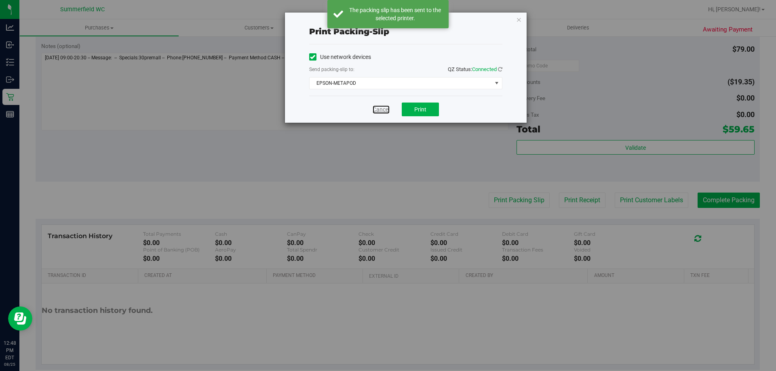
drag, startPoint x: 380, startPoint y: 108, endPoint x: 358, endPoint y: 160, distance: 57.2
click at [381, 108] on link "Cancel" at bounding box center [381, 110] width 17 height 8
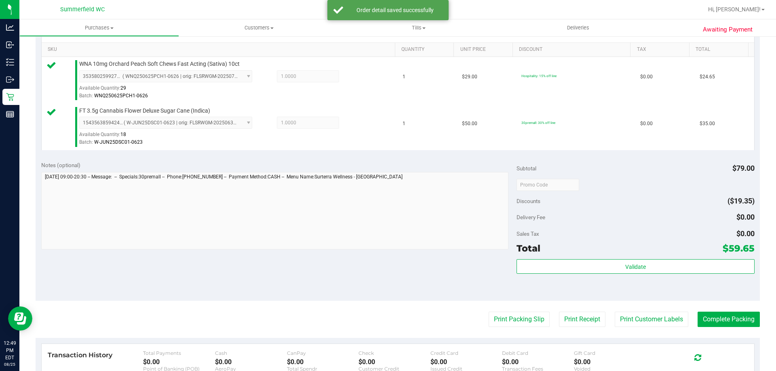
scroll to position [323, 0]
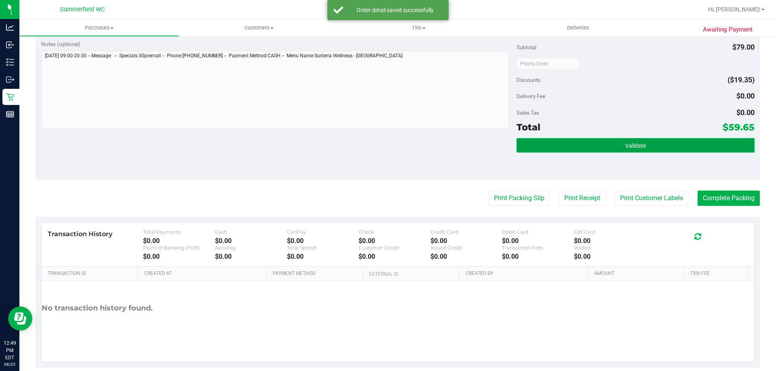
click at [652, 143] on button "Validate" at bounding box center [636, 145] width 238 height 15
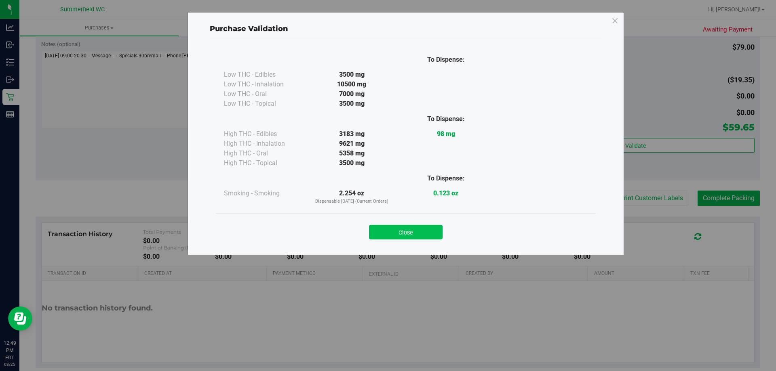
click at [426, 238] on button "Close" at bounding box center [406, 232] width 74 height 15
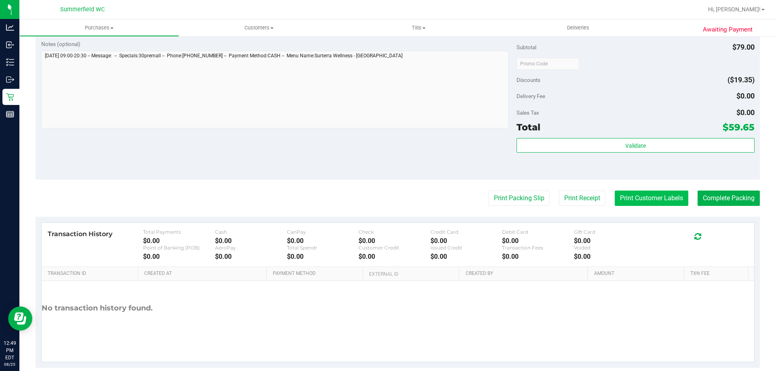
click at [644, 200] on button "Print Customer Labels" at bounding box center [652, 198] width 74 height 15
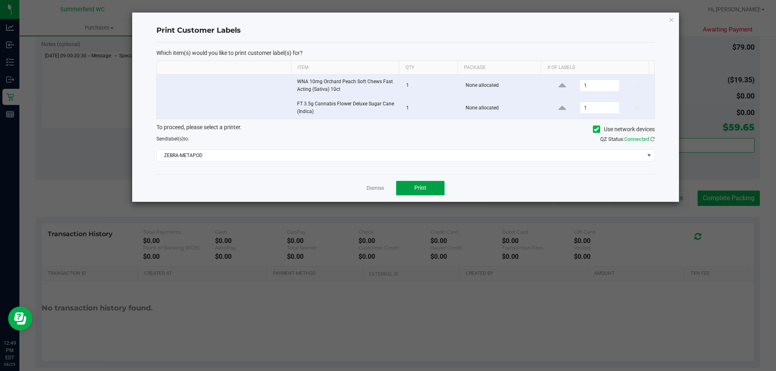
click at [413, 188] on button "Print" at bounding box center [420, 188] width 49 height 15
click at [377, 189] on link "Dismiss" at bounding box center [375, 188] width 17 height 7
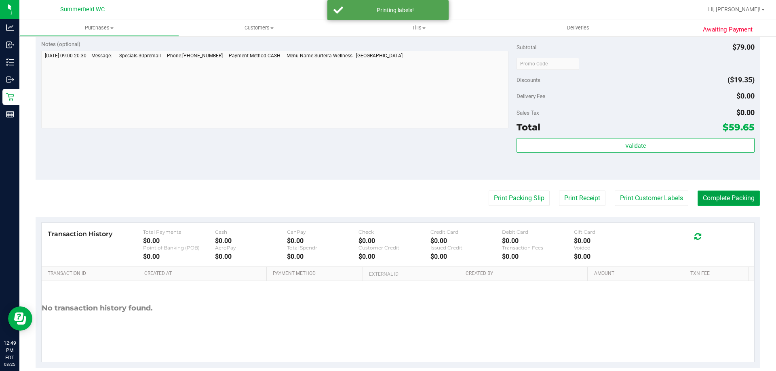
click at [716, 198] on button "Complete Packing" at bounding box center [729, 198] width 62 height 15
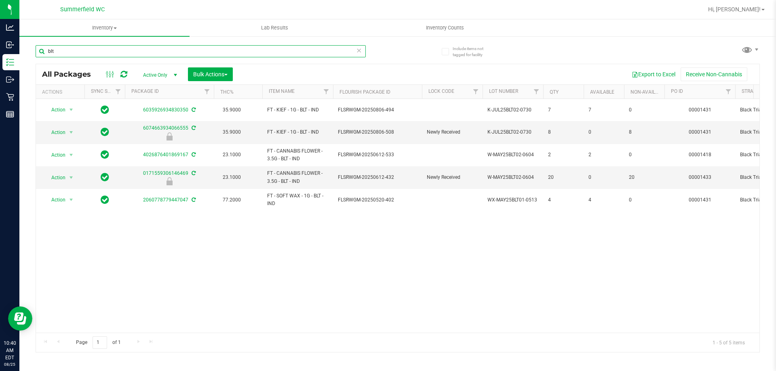
click at [66, 47] on input "blt" at bounding box center [201, 51] width 330 height 12
type input "b"
type input "lmn"
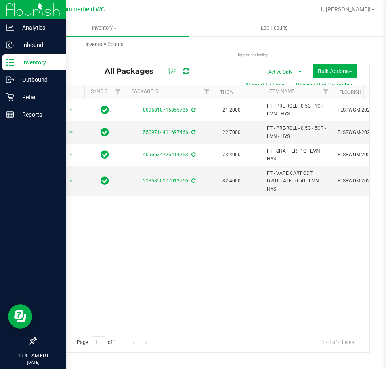
click at [29, 59] on p "Inventory" at bounding box center [38, 62] width 49 height 10
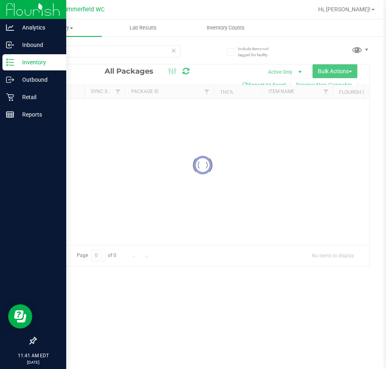
click at [42, 59] on p "Inventory" at bounding box center [38, 62] width 49 height 10
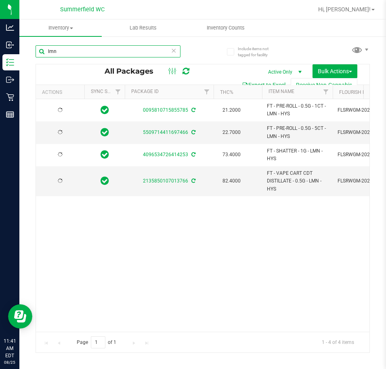
click at [92, 54] on input "lmn" at bounding box center [108, 51] width 145 height 12
type input "l"
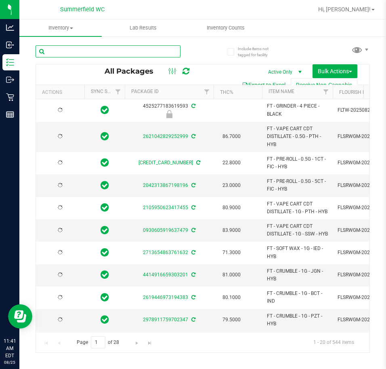
type input "1"
type input "[DATE]"
type input "10ct"
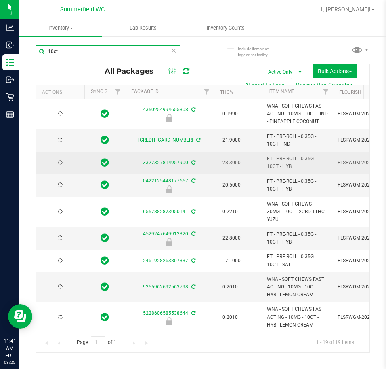
type input "[DATE]"
type input "2025-07-16"
type input "2026-07-16"
type input "2025-07-07"
type input "2026-07-07"
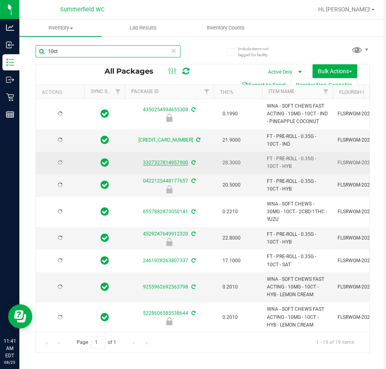
type input "2025-07-07"
type input "2026-07-07"
type input "2026-07-03"
type input "2026-06-30"
type input "2025-06-25"
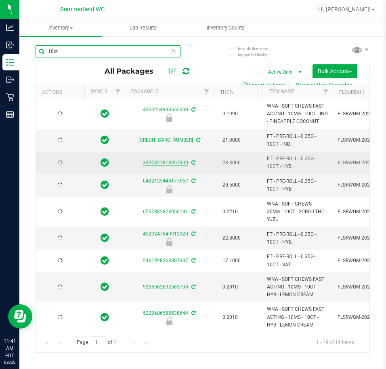
type input "2026-06-25"
type input "2026-06-23"
type input "2026-06-18"
type input "2025-02-05"
type input "2026-04-09"
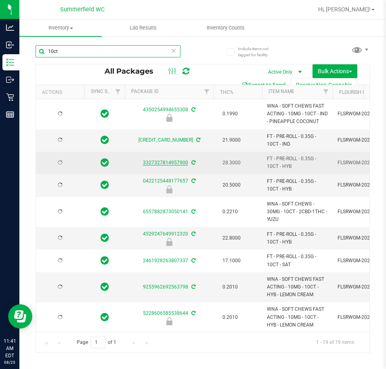
type input "2026-03-17"
type input "2025-05-16"
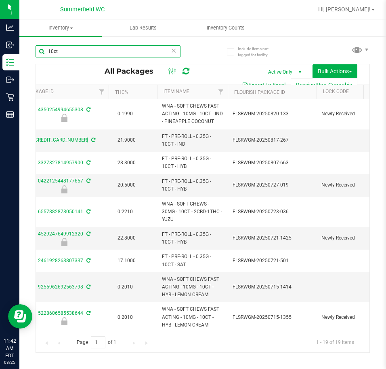
scroll to position [0, 76]
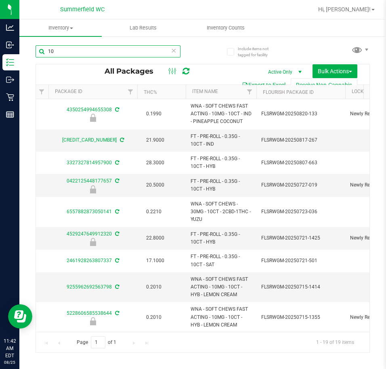
type input "1"
type input "0514"
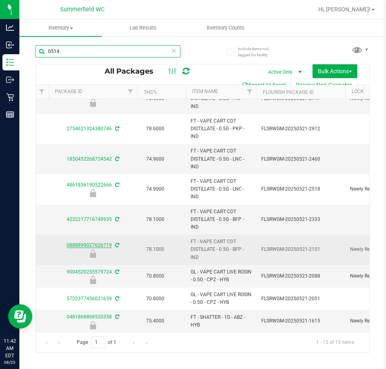
scroll to position [0, 76]
